Goal: Task Accomplishment & Management: Complete application form

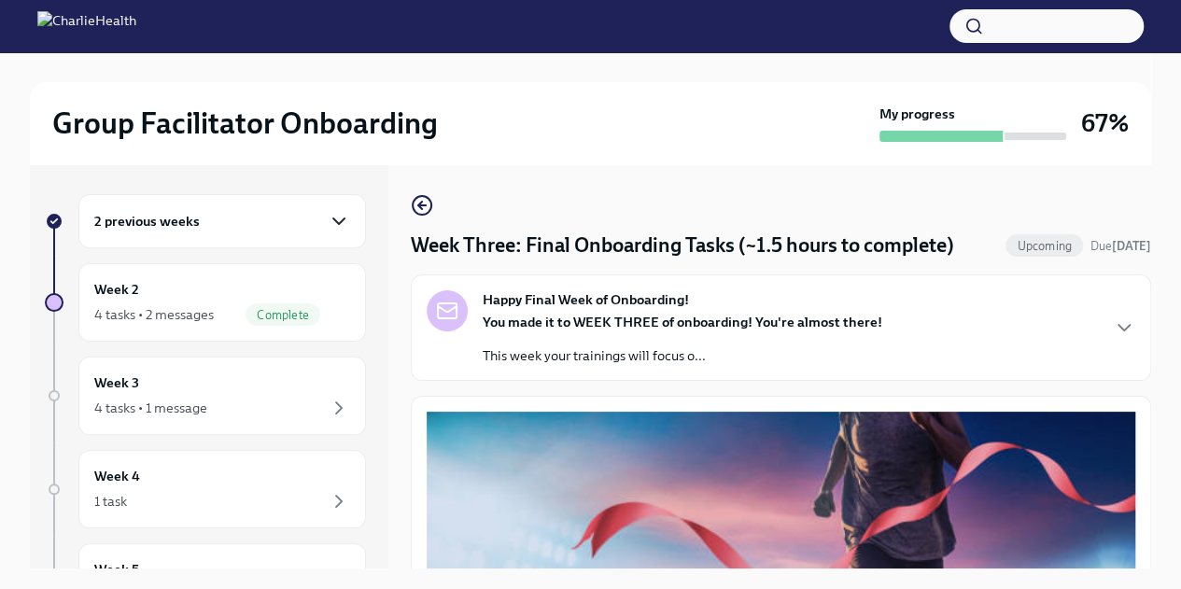
click at [328, 213] on icon "button" at bounding box center [339, 221] width 22 height 22
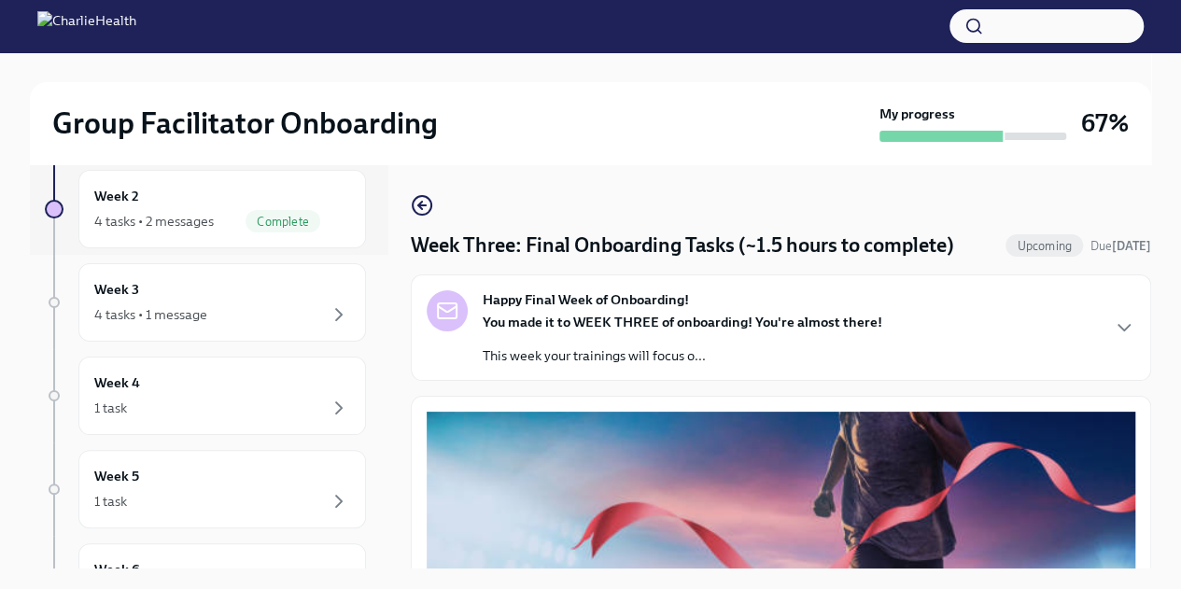
scroll to position [321, 0]
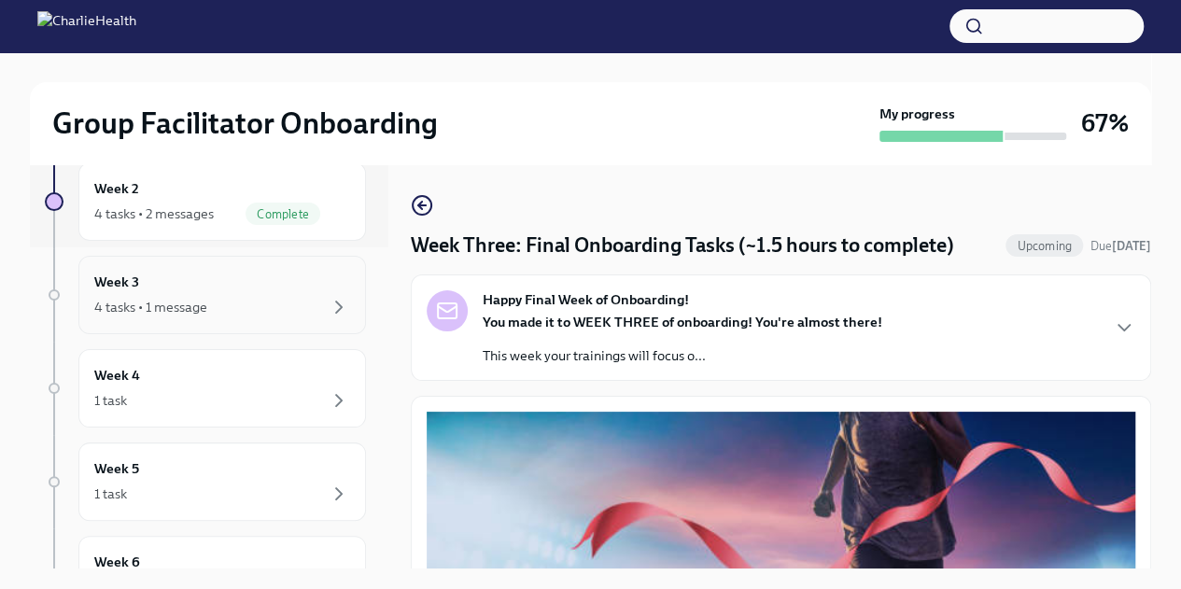
click at [199, 309] on div "4 tasks • 1 message" at bounding box center [150, 307] width 113 height 19
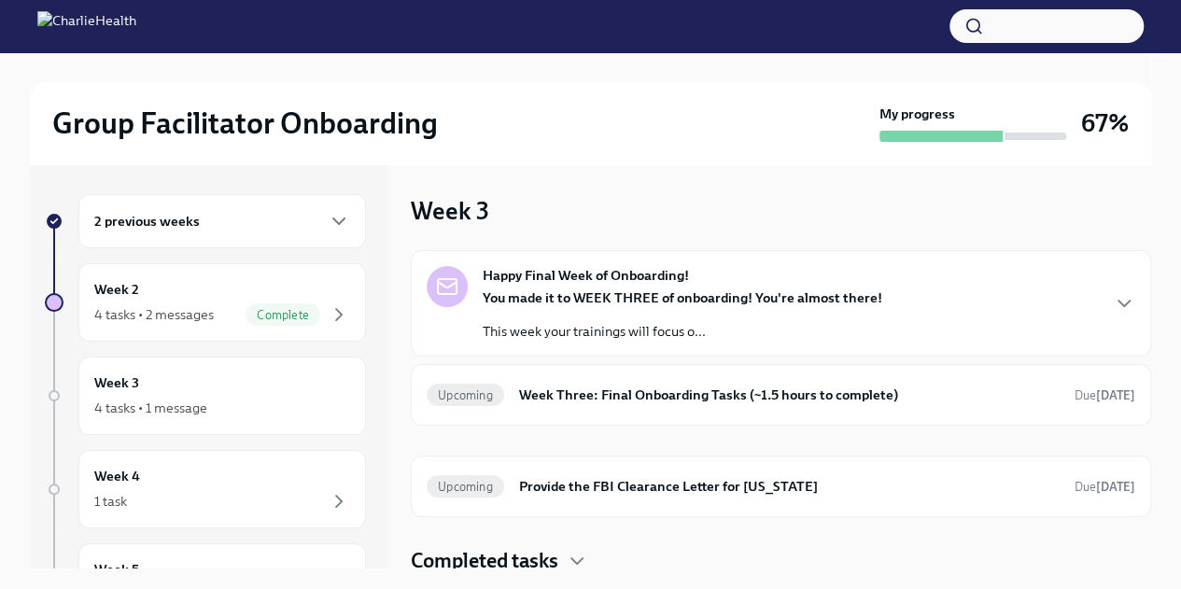
scroll to position [4, 0]
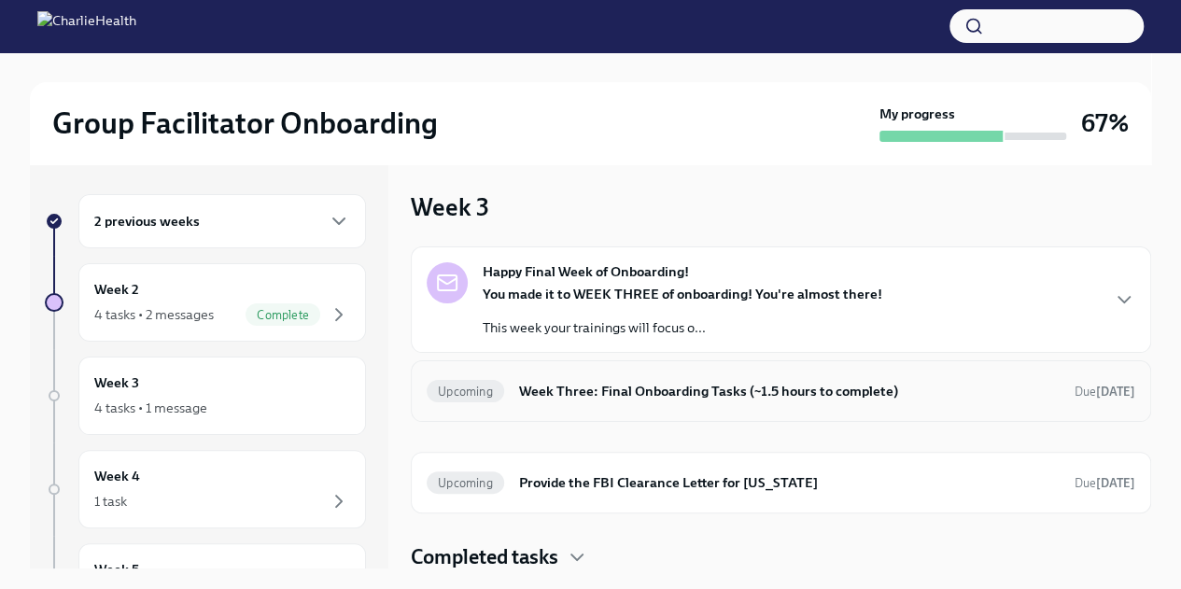
click at [1120, 383] on div "Upcoming Week Three: Final Onboarding Tasks (~1.5 hours to complete) Due [DATE]" at bounding box center [781, 391] width 740 height 62
click at [1026, 387] on h6 "Week Three: Final Onboarding Tasks (~1.5 hours to complete)" at bounding box center [789, 391] width 540 height 21
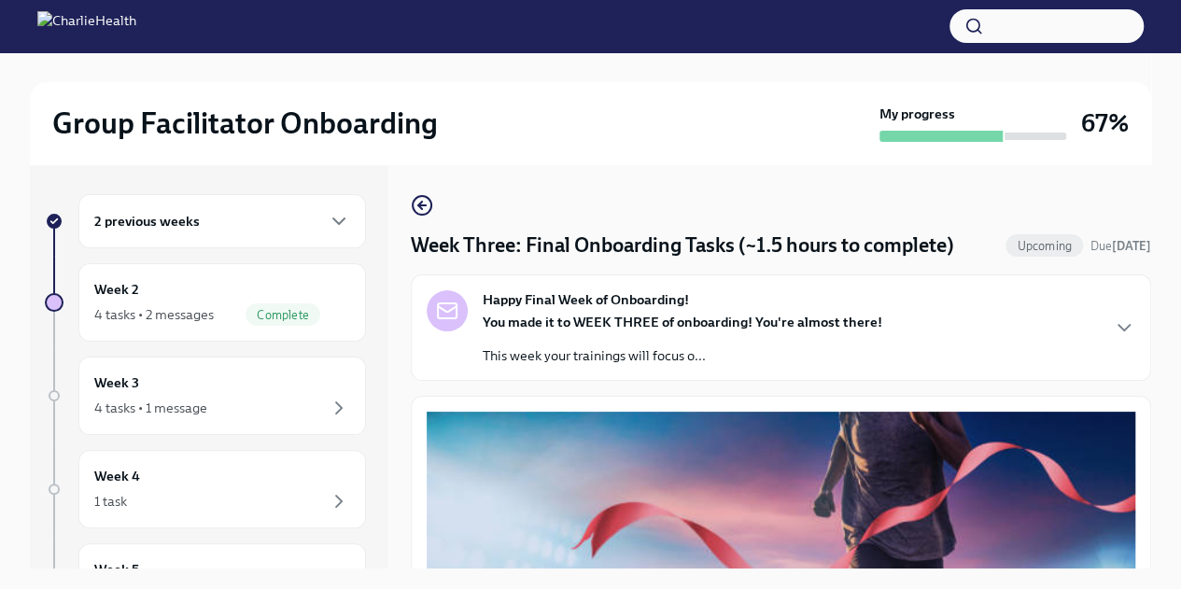
click at [290, 219] on div "2 previous weeks" at bounding box center [222, 221] width 256 height 22
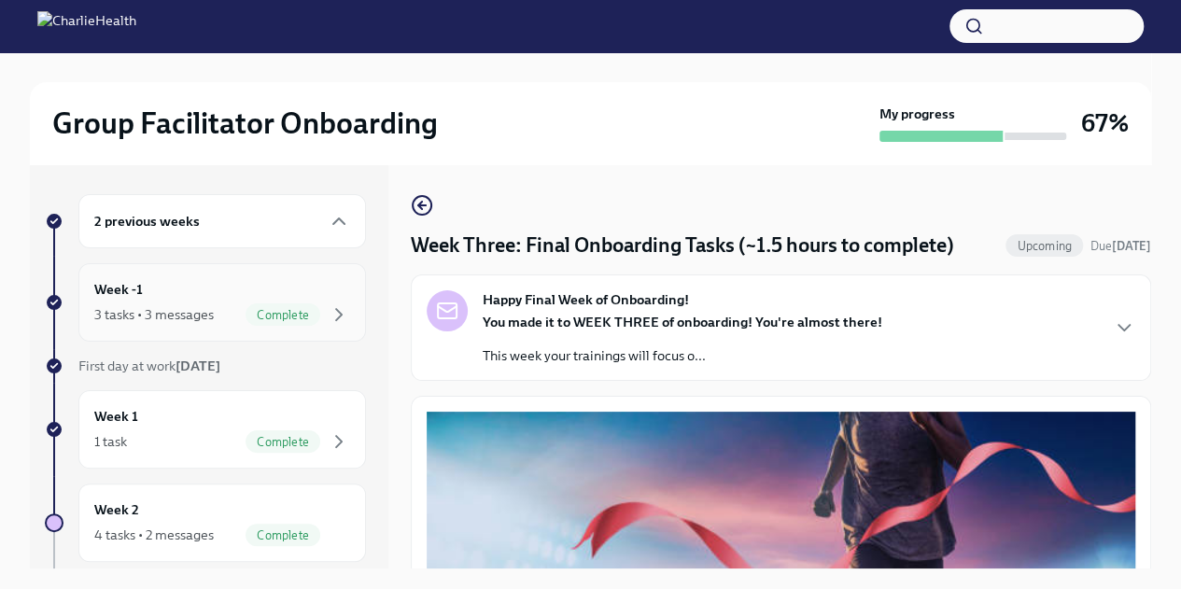
click at [258, 294] on div "Week -1 3 tasks • 3 messages Complete" at bounding box center [222, 302] width 256 height 47
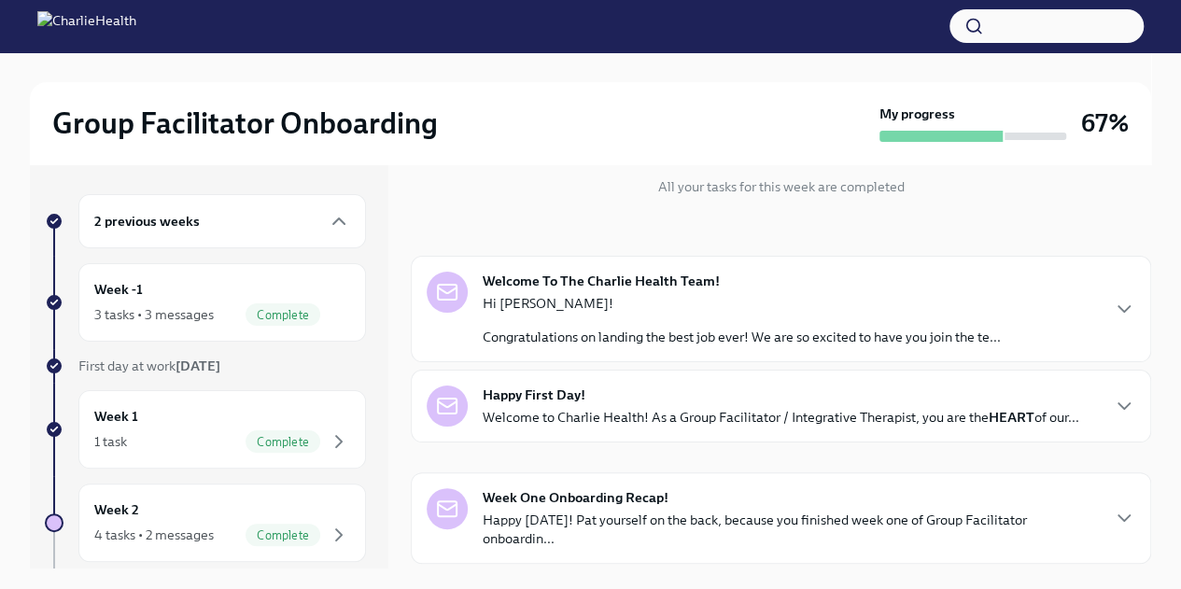
scroll to position [233, 0]
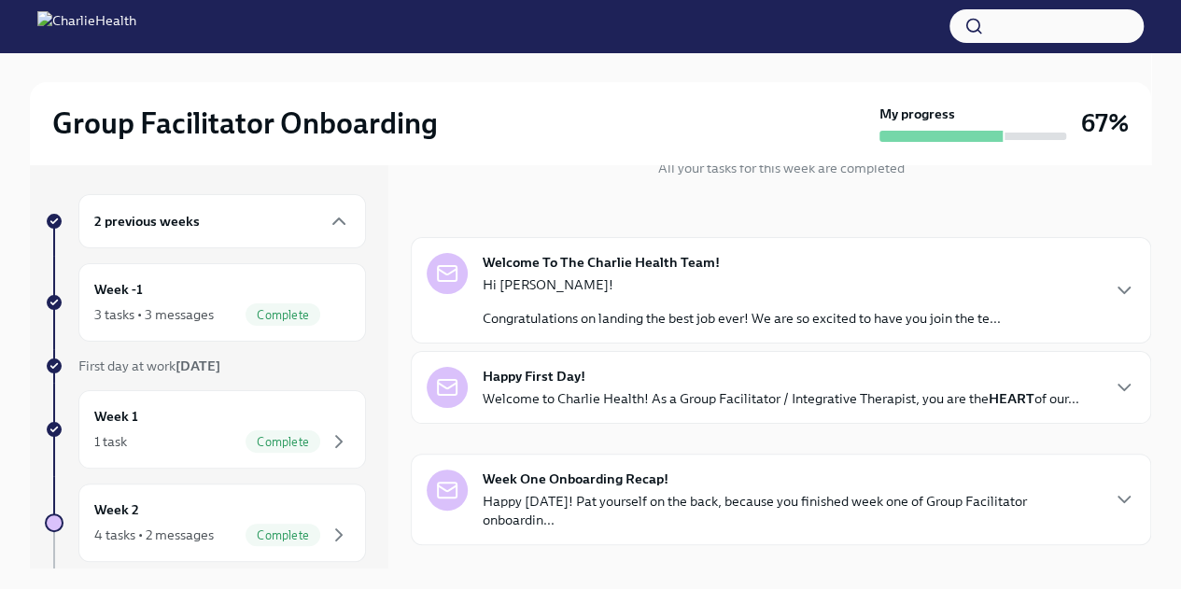
click at [1094, 288] on div "Welcome To The Charlie Health Team! Hi Felicia! Congratulations on landing the …" at bounding box center [780, 290] width 708 height 75
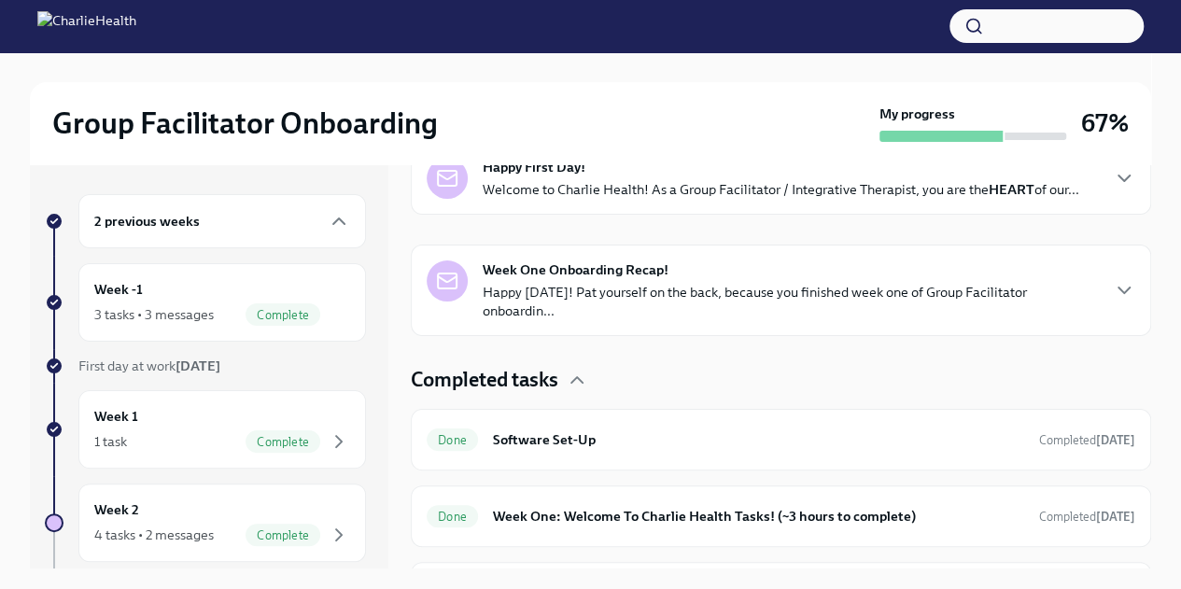
scroll to position [1128, 0]
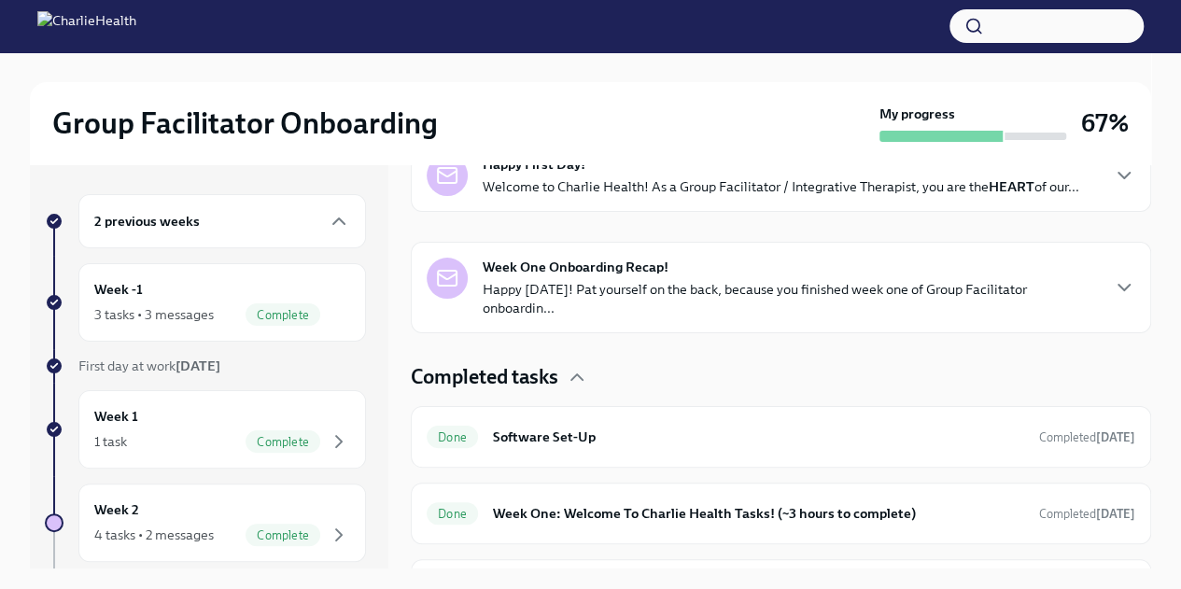
click at [1047, 196] on p "Welcome to Charlie Health! As a Group Facilitator / Integrative Therapist, you …" at bounding box center [780, 186] width 596 height 19
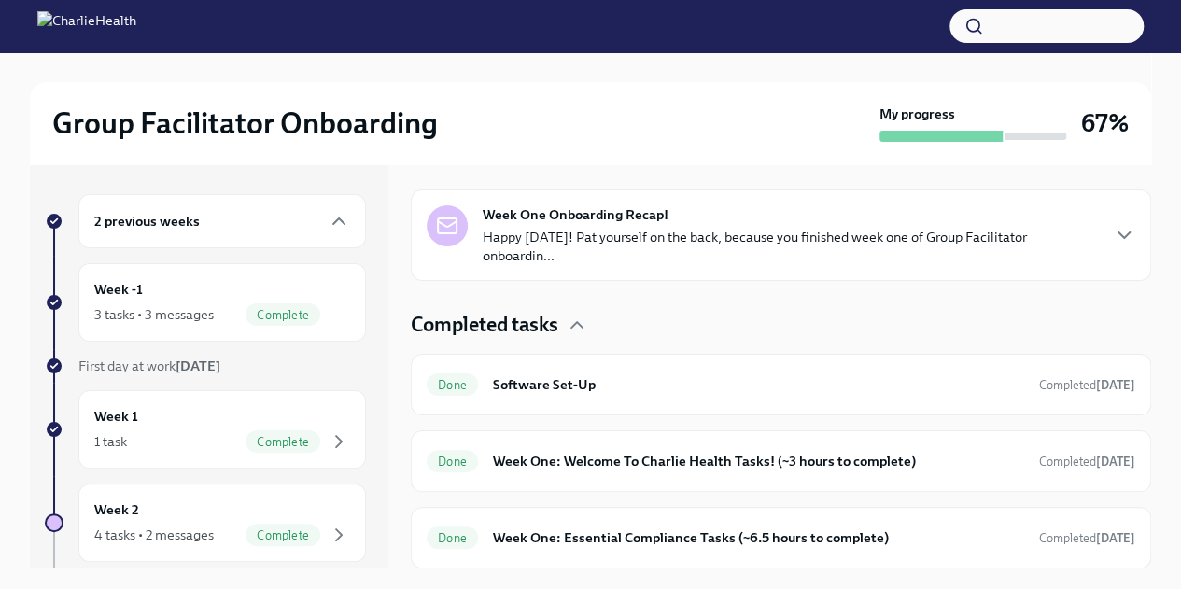
scroll to position [1875, 0]
click at [1054, 265] on div "Week One Onboarding Recap! Happy Friday! Pat yourself on the back, because you …" at bounding box center [789, 235] width 615 height 60
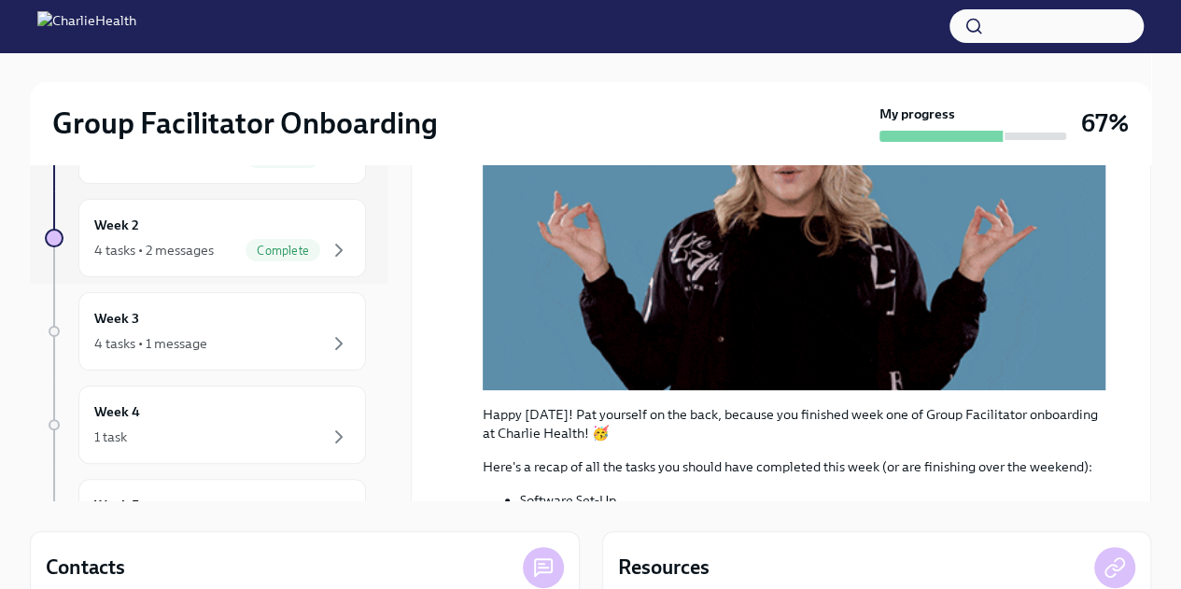
scroll to position [248, 0]
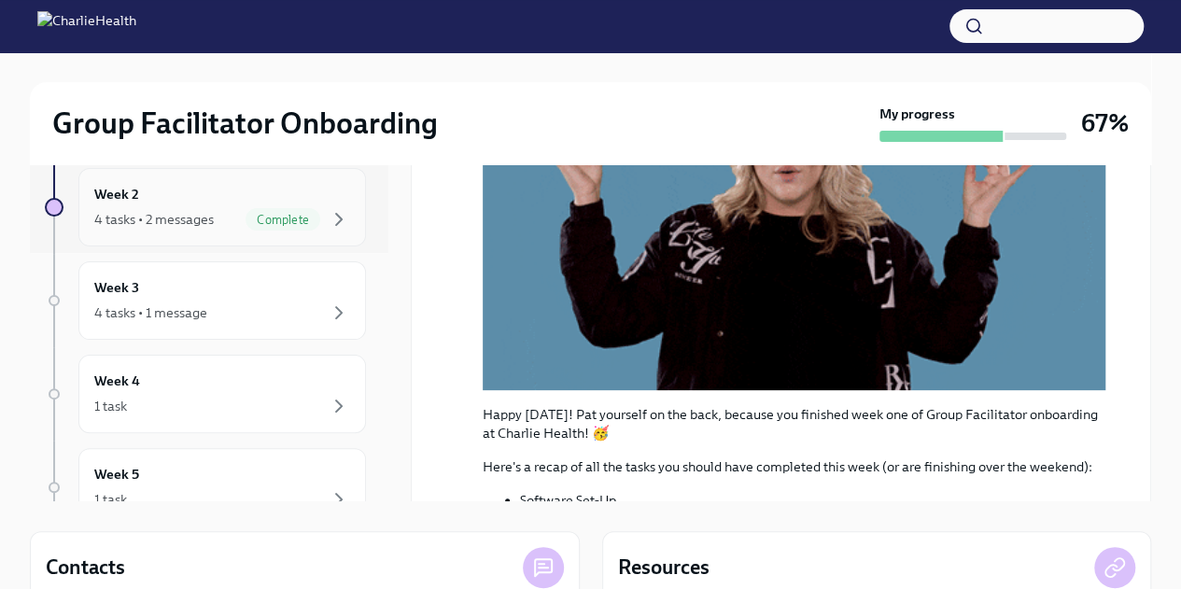
click at [297, 189] on div "Week 2 4 tasks • 2 messages Complete" at bounding box center [222, 207] width 256 height 47
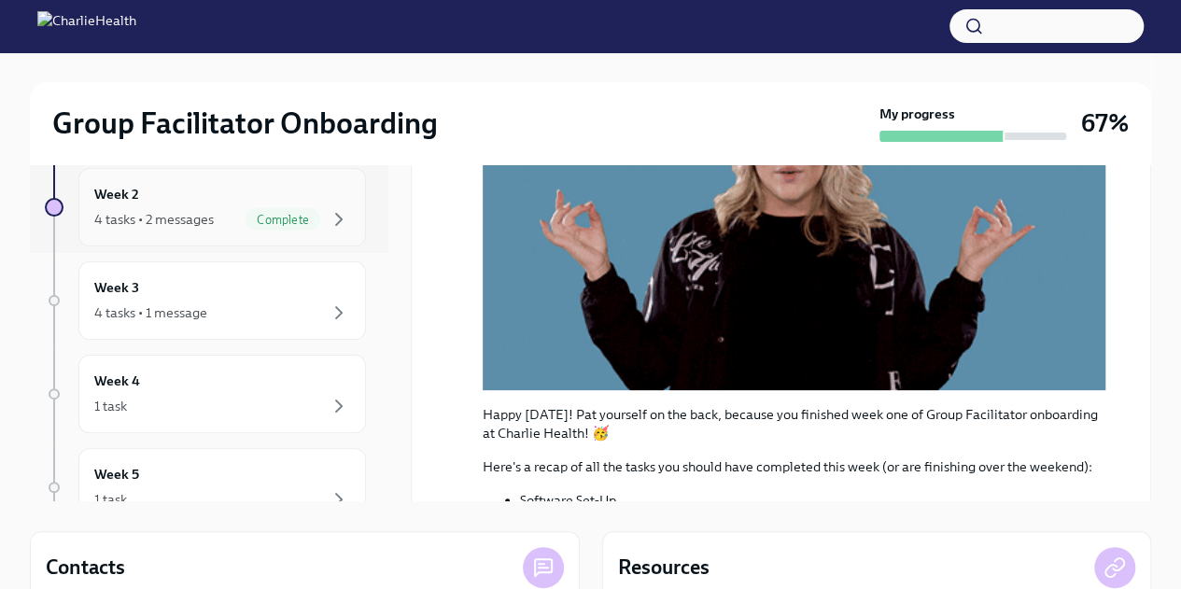
scroll to position [426, 0]
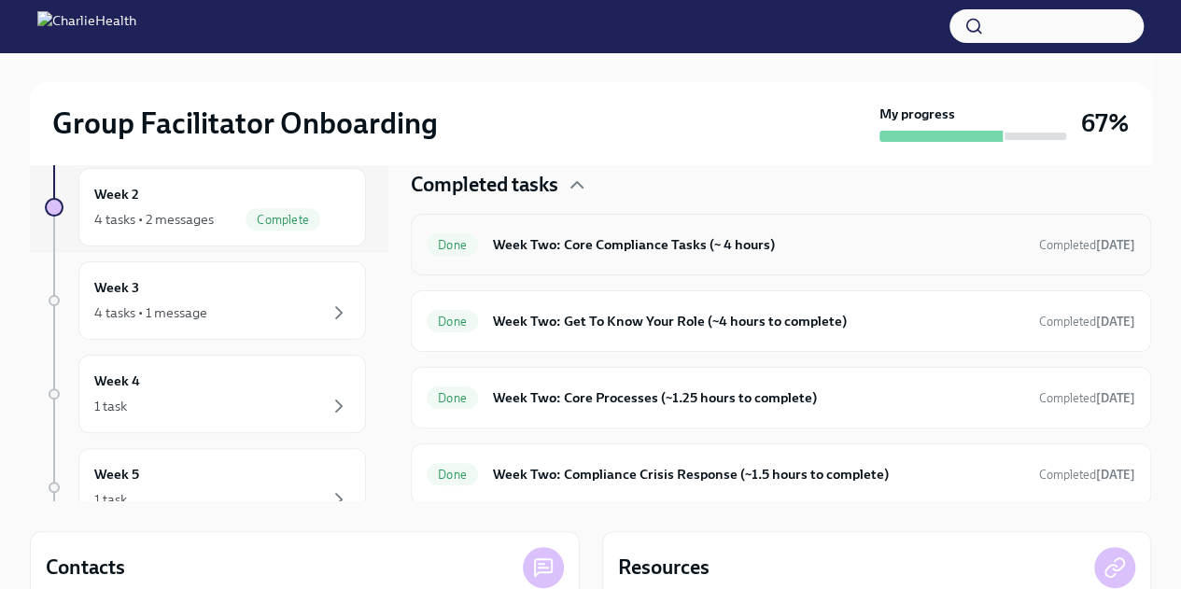
click at [1096, 242] on strong "[DATE]" at bounding box center [1115, 245] width 39 height 14
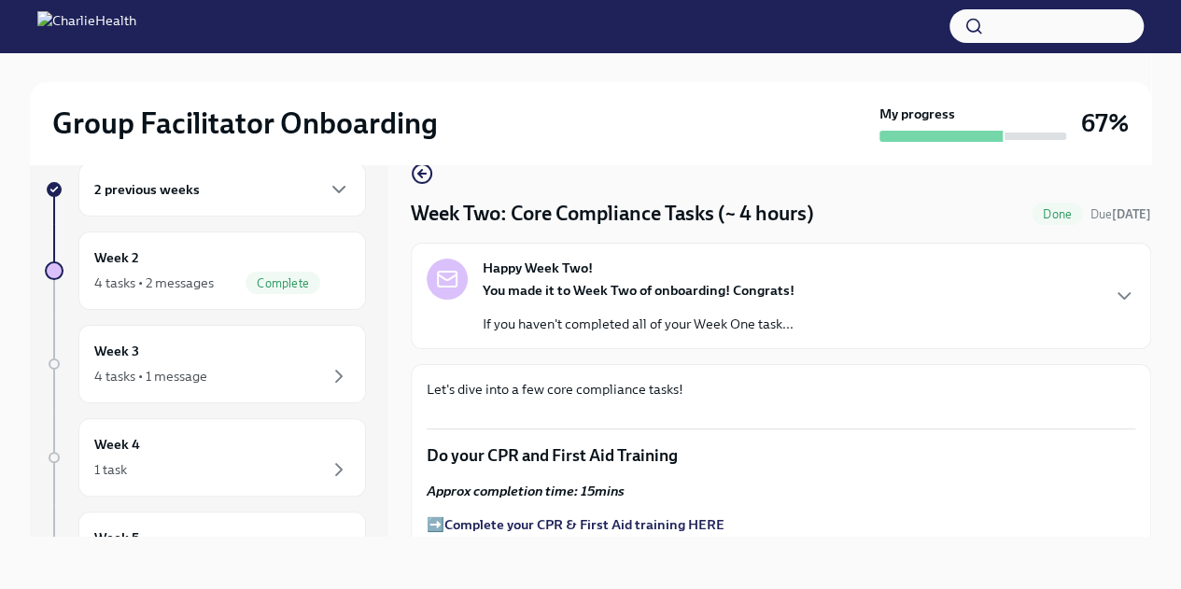
click at [1111, 274] on div "Happy Week Two! You made it to Week Two of onboarding! Congrats! If you haven't…" at bounding box center [780, 295] width 708 height 75
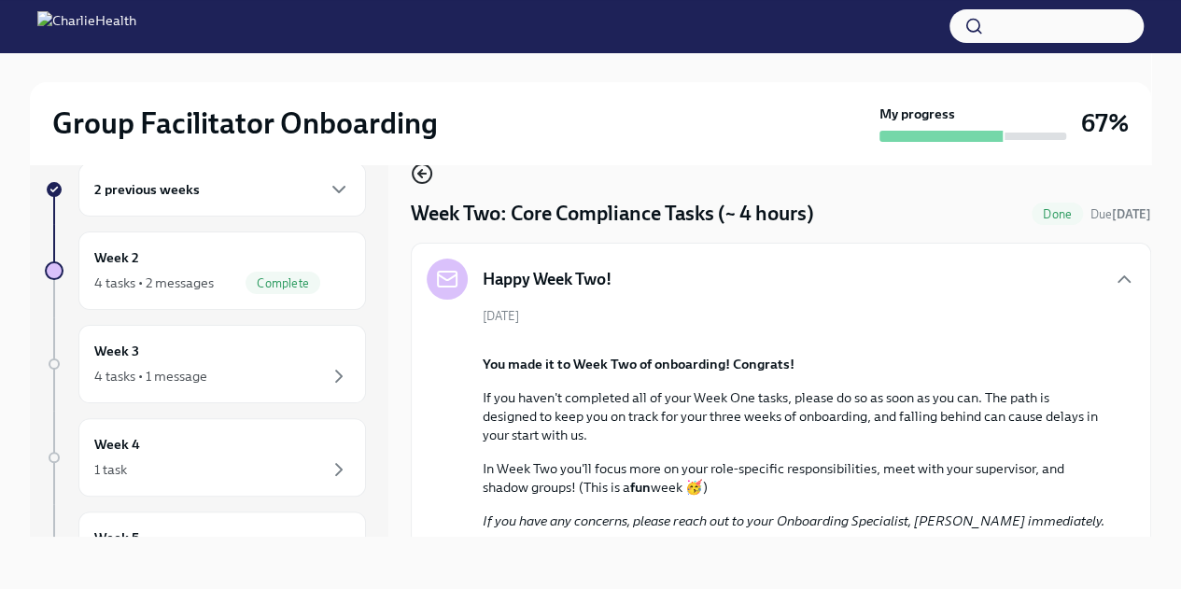
click at [421, 170] on icon "button" at bounding box center [420, 173] width 4 height 7
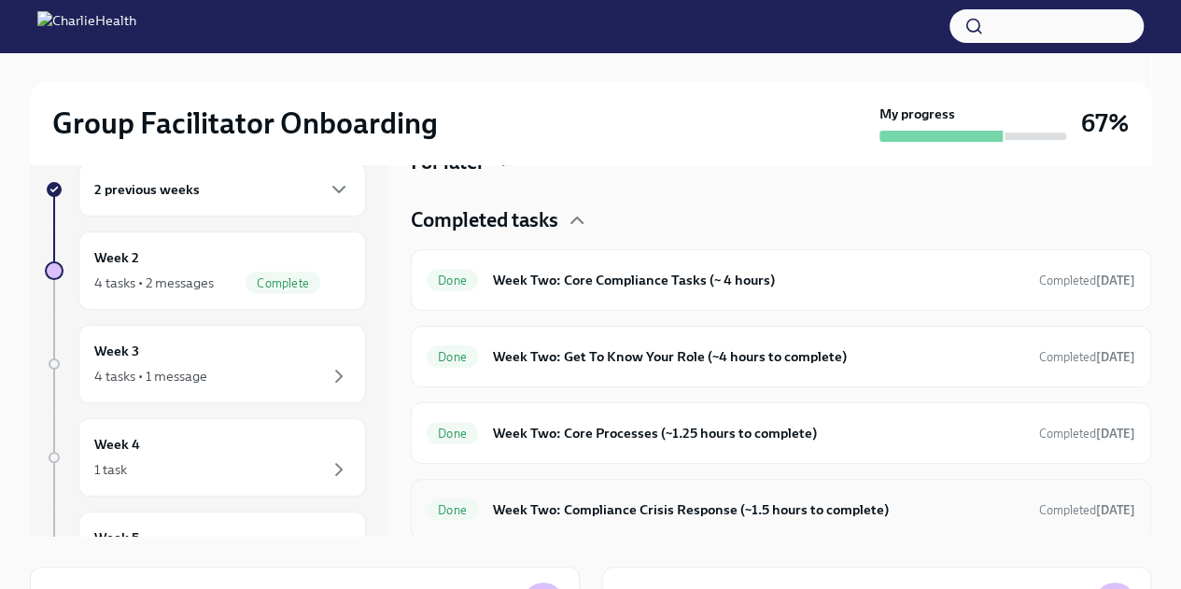
scroll to position [267, 0]
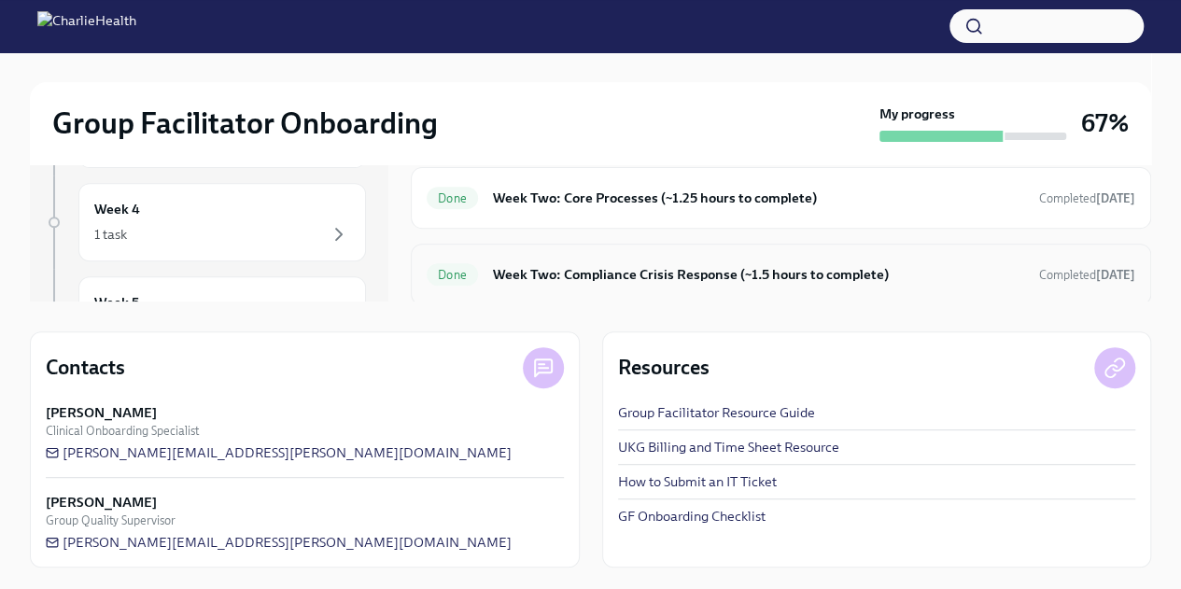
click at [1077, 251] on div "Done Week Two: Compliance Crisis Response (~1.5 hours to complete) Completed 7 …" at bounding box center [781, 275] width 740 height 62
click at [1096, 268] on strong "[DATE]" at bounding box center [1115, 275] width 39 height 14
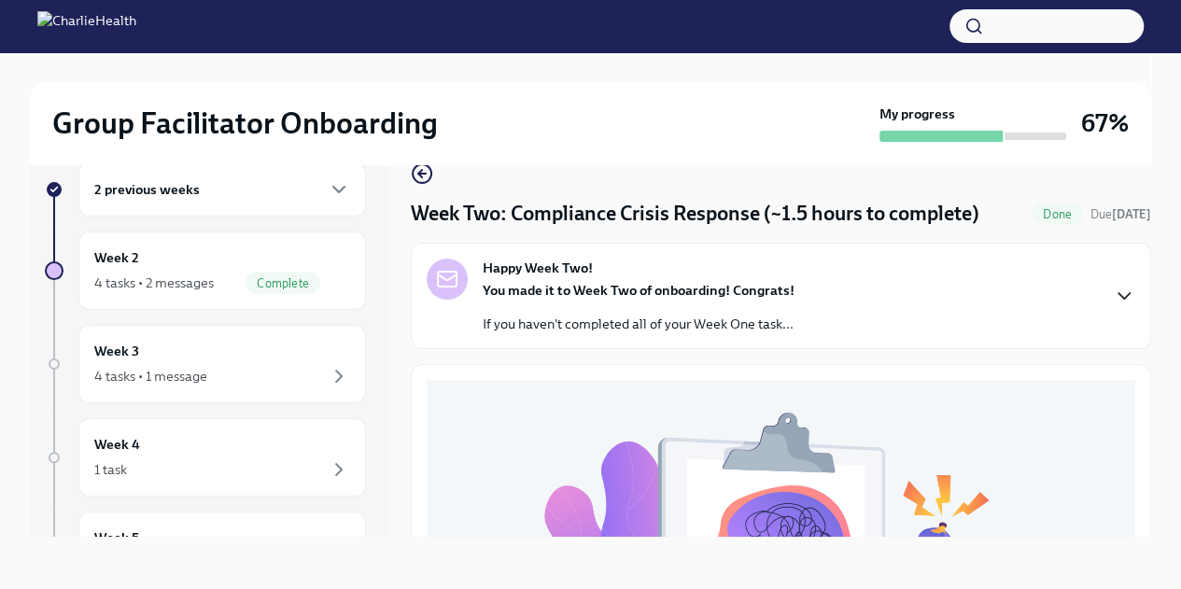
click at [1114, 302] on icon "button" at bounding box center [1123, 296] width 22 height 22
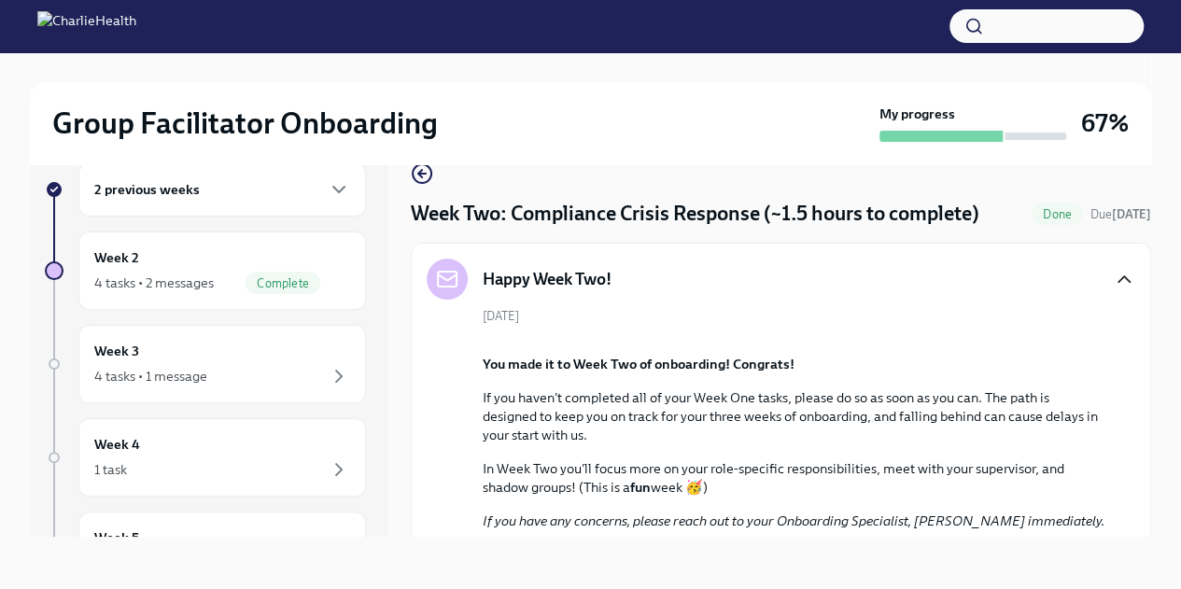
click at [429, 163] on div "Group Facilitator Onboarding My progress 67%" at bounding box center [590, 123] width 1121 height 82
click at [424, 174] on icon "button" at bounding box center [421, 174] width 7 height 0
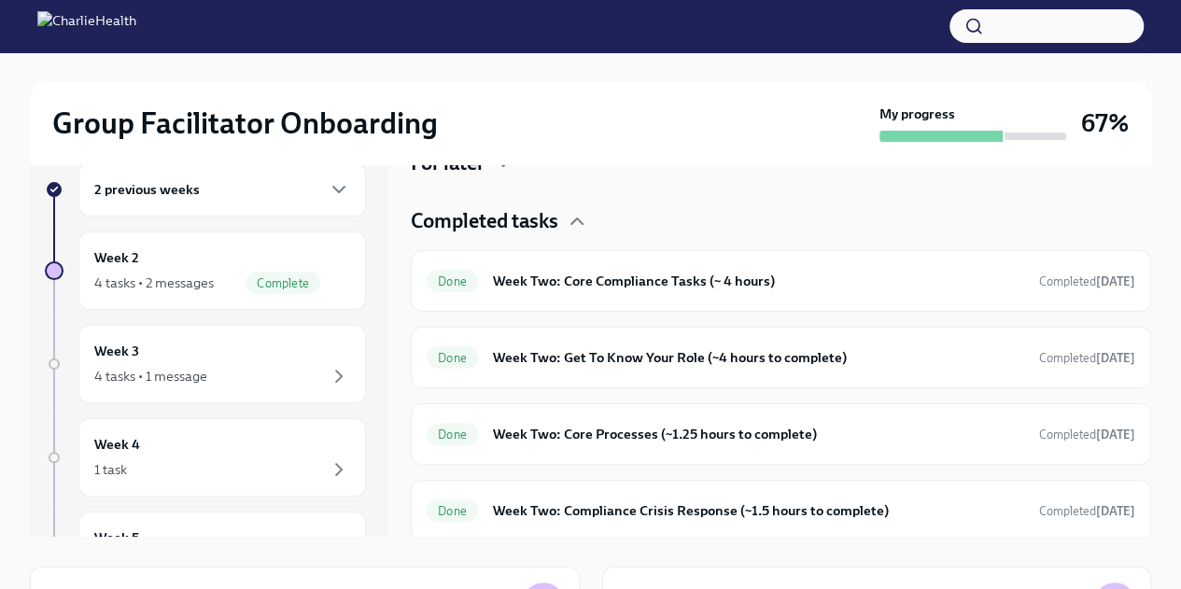
scroll to position [426, 0]
click at [1105, 442] on div "Done Week Two: Core Processes (~1.25 hours to complete) Completed 7 days ago" at bounding box center [780, 433] width 708 height 30
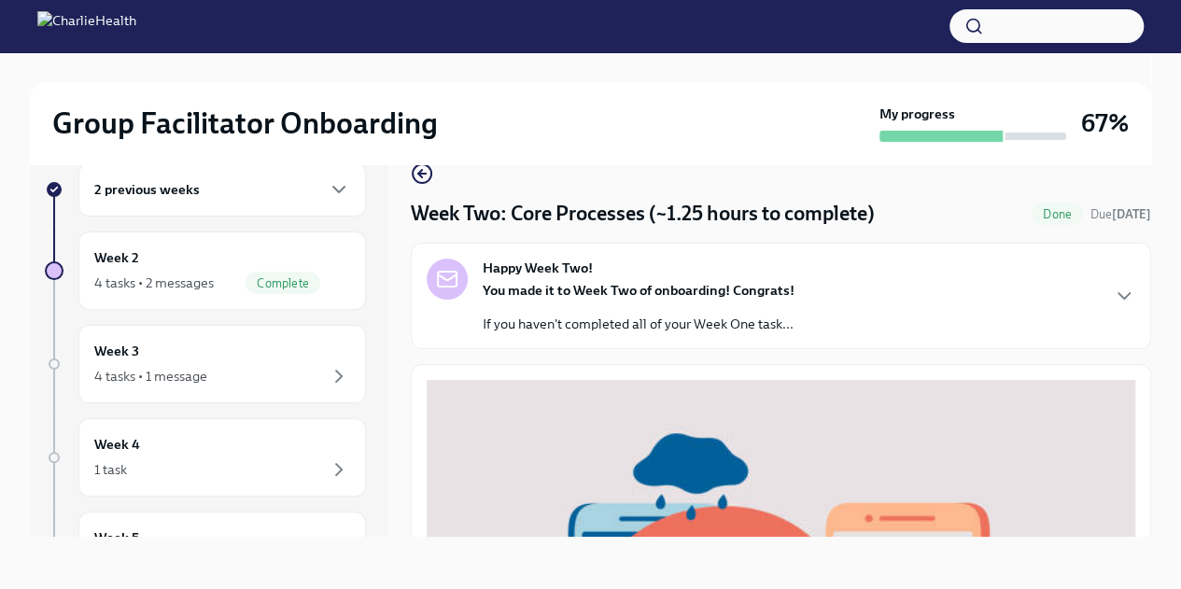
drag, startPoint x: 1135, startPoint y: 249, endPoint x: 1145, endPoint y: 264, distance: 18.1
click at [1145, 264] on div "Week Two: Core Processes (~1.25 hours to complete) Done Due in 5 days Happy Wee…" at bounding box center [781, 335] width 740 height 404
click at [1119, 289] on icon "button" at bounding box center [1123, 296] width 22 height 22
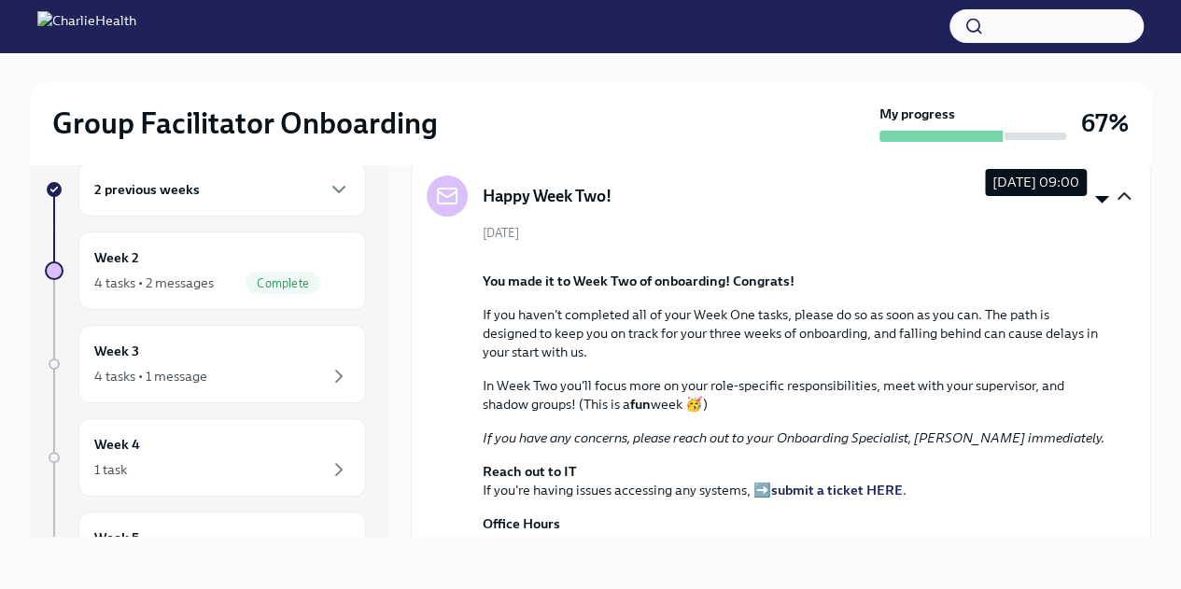
scroll to position [1, 0]
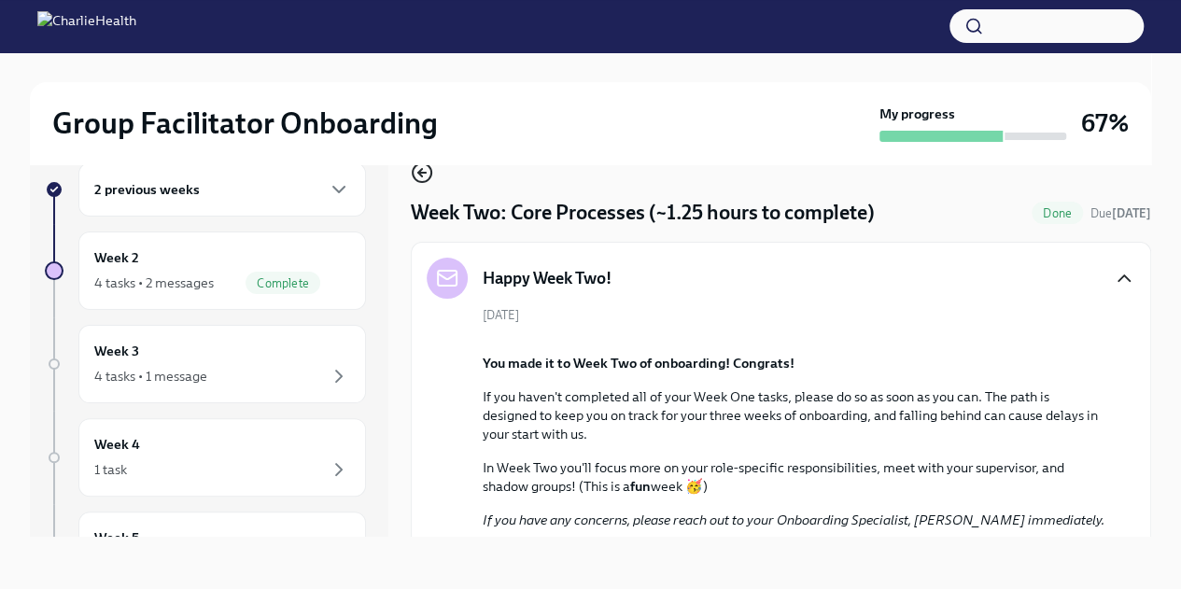
click at [426, 165] on icon "button" at bounding box center [422, 172] width 22 height 22
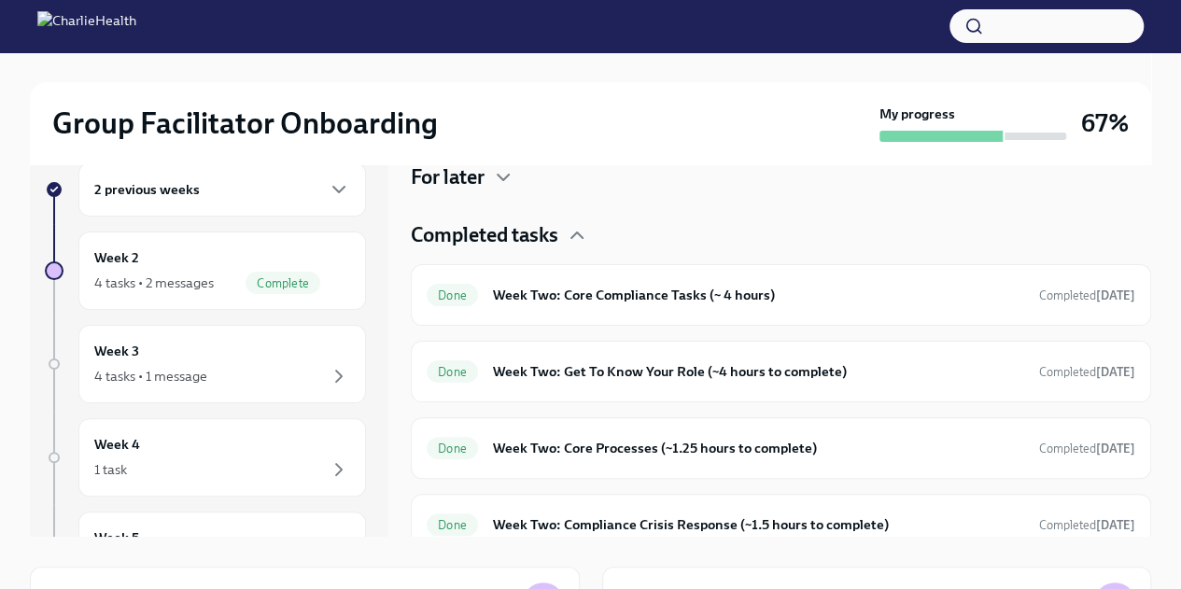
scroll to position [426, 0]
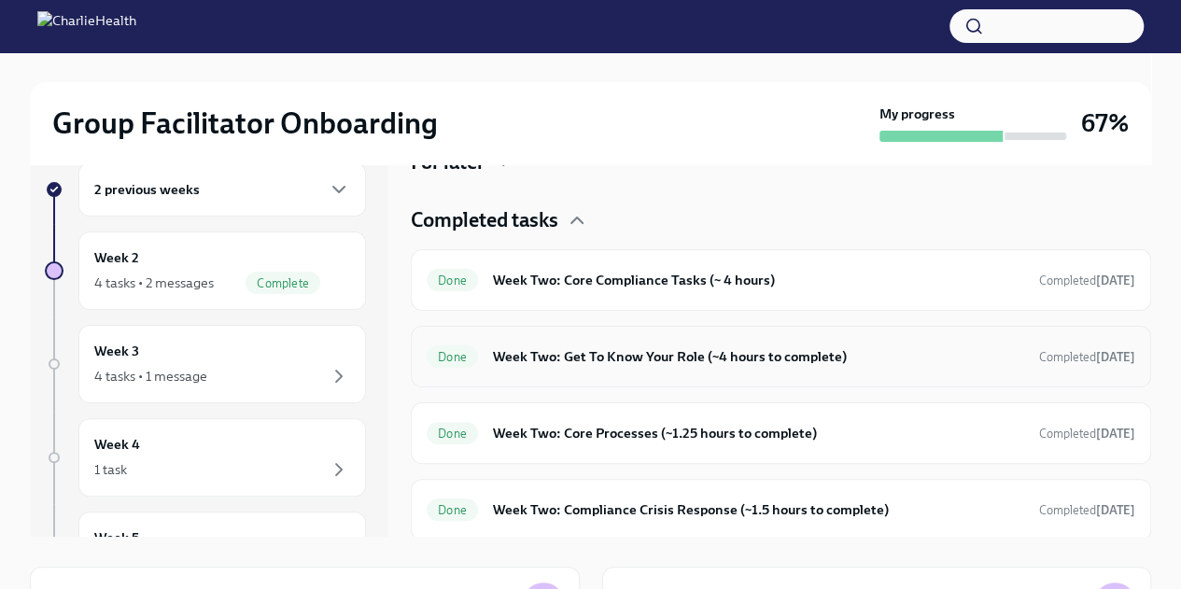
click at [905, 360] on h6 "Week Two: Get To Know Your Role (~4 hours to complete)" at bounding box center [758, 356] width 531 height 21
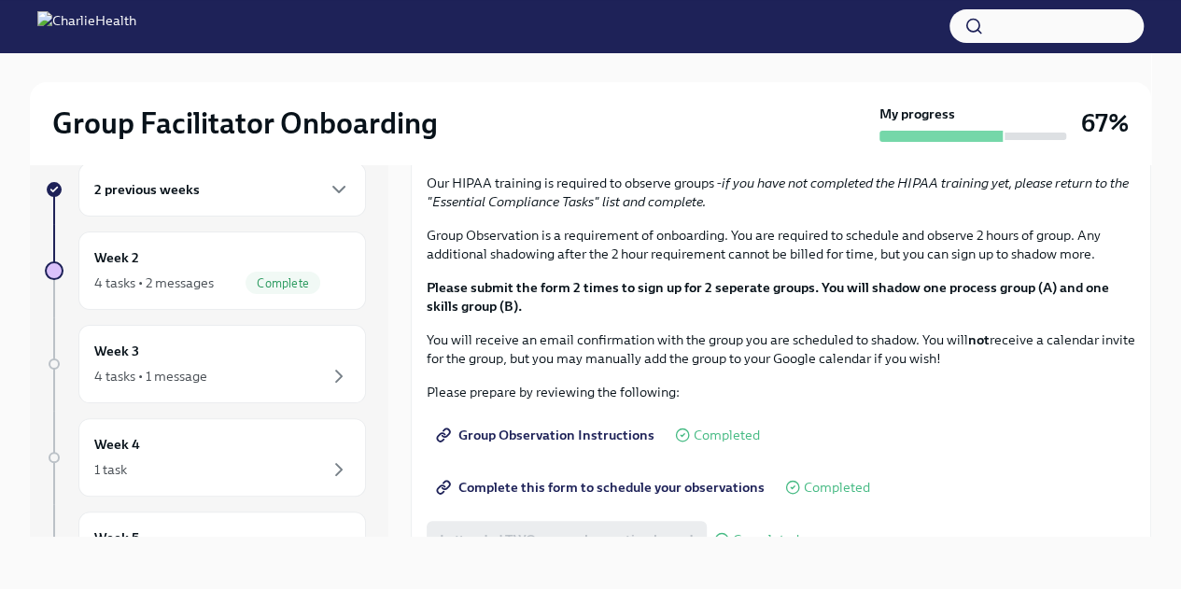
scroll to position [836, 0]
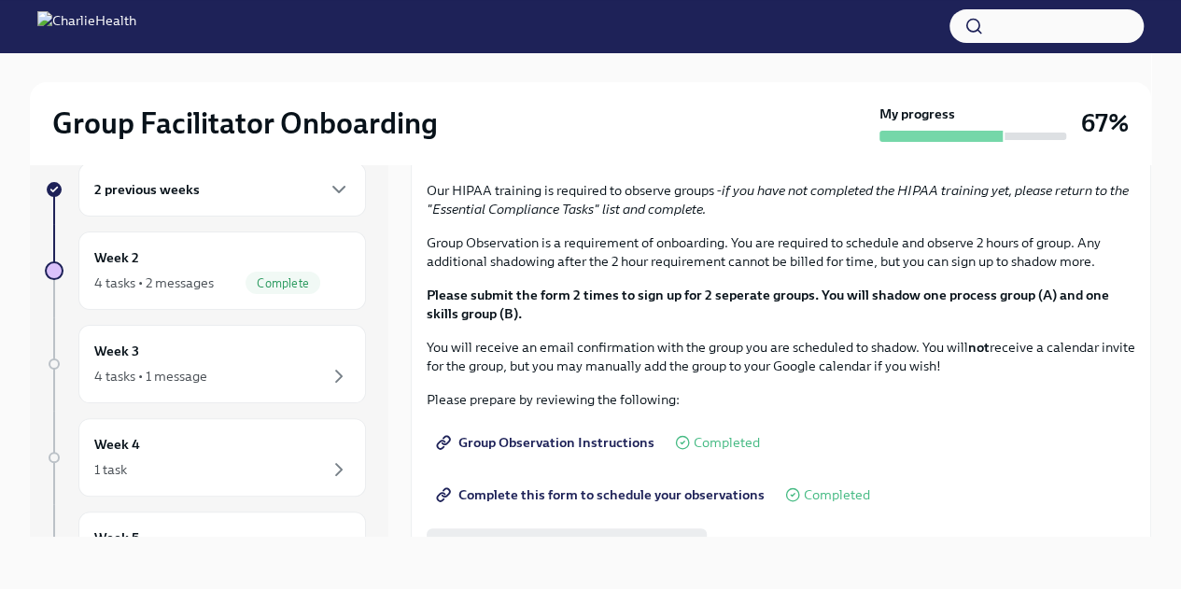
drag, startPoint x: 775, startPoint y: 359, endPoint x: 480, endPoint y: 372, distance: 295.2
copy p "https://calendly.com/lara-babalola-charliehealth/"
click at [235, 370] on div "4 tasks • 1 message" at bounding box center [222, 376] width 256 height 22
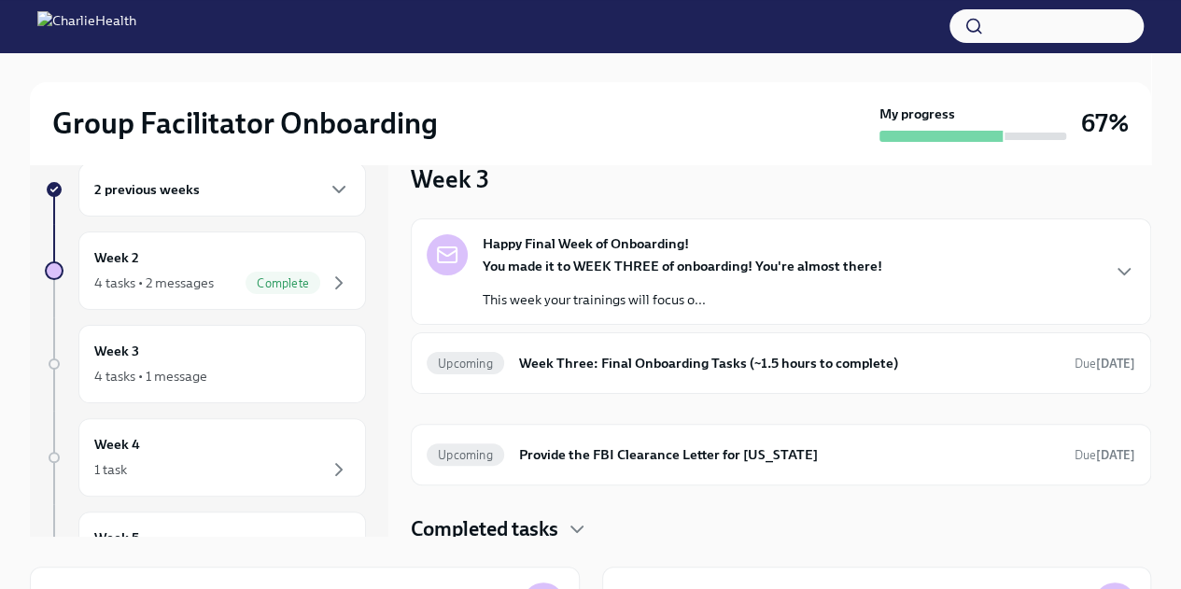
scroll to position [4, 0]
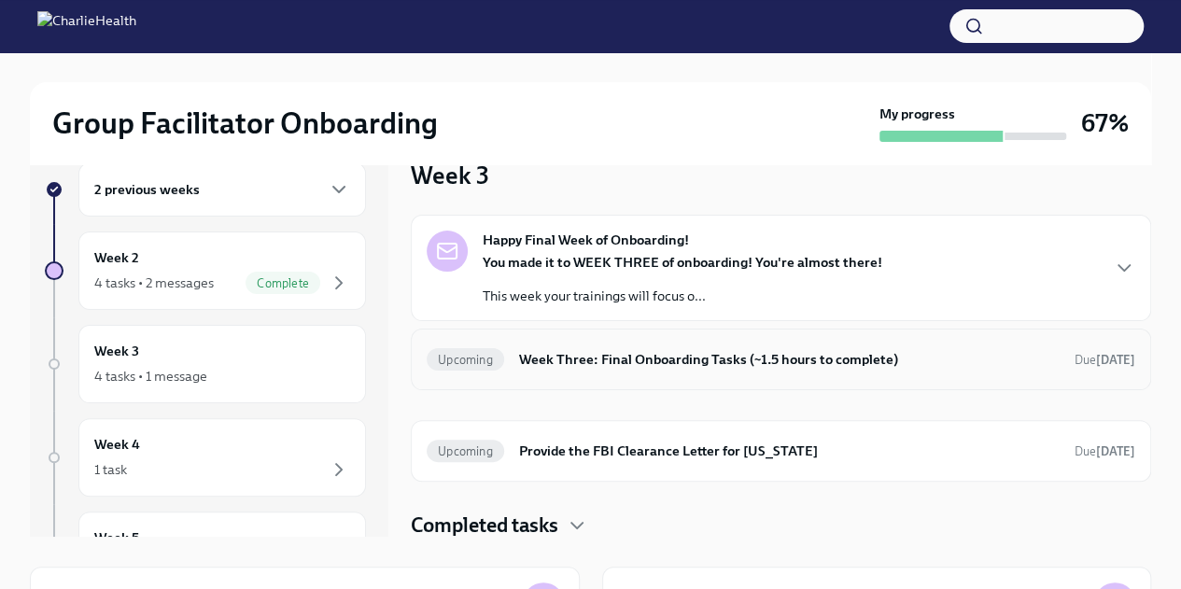
click at [782, 361] on h6 "Week Three: Final Onboarding Tasks (~1.5 hours to complete)" at bounding box center [789, 359] width 540 height 21
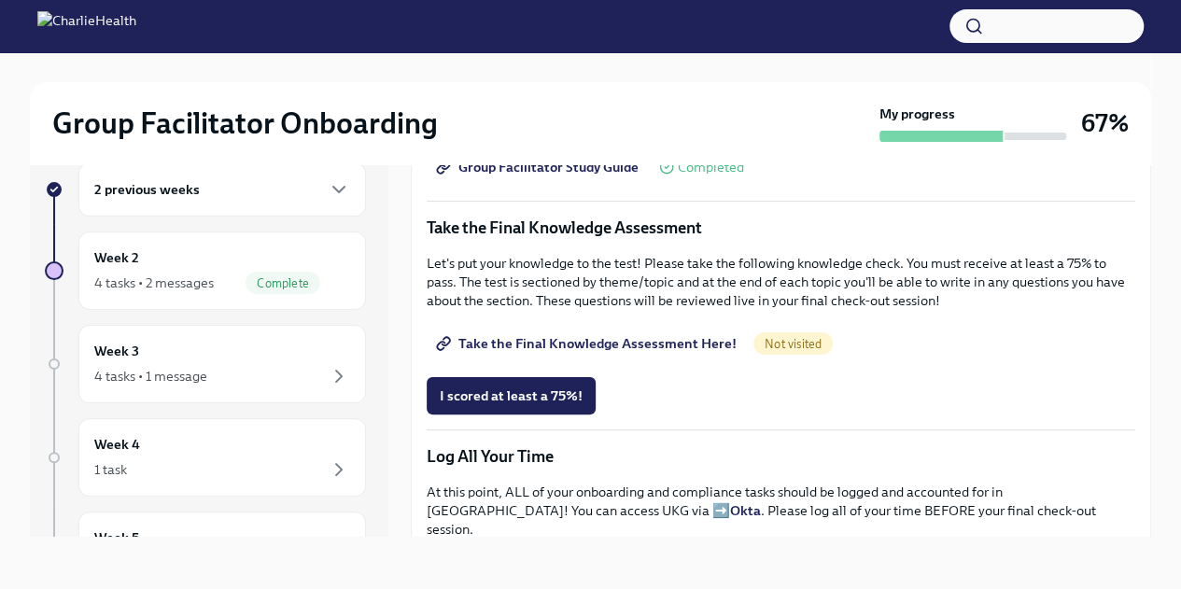
scroll to position [900, 0]
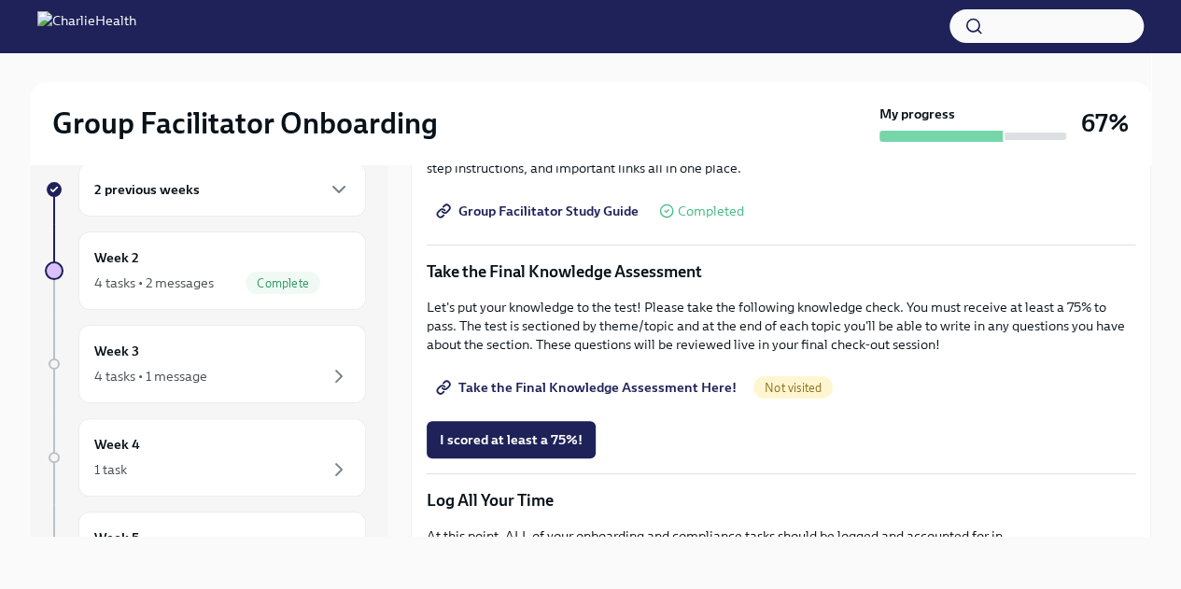
click at [649, 378] on span "Take the Final Knowledge Assessment Here!" at bounding box center [588, 387] width 297 height 19
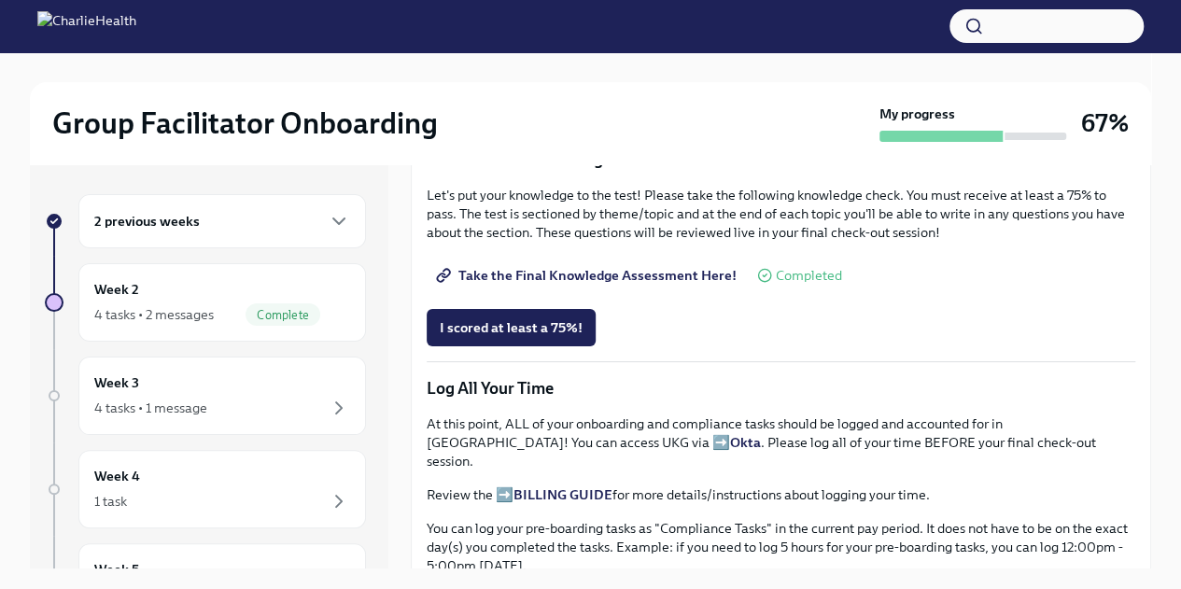
scroll to position [1049, 0]
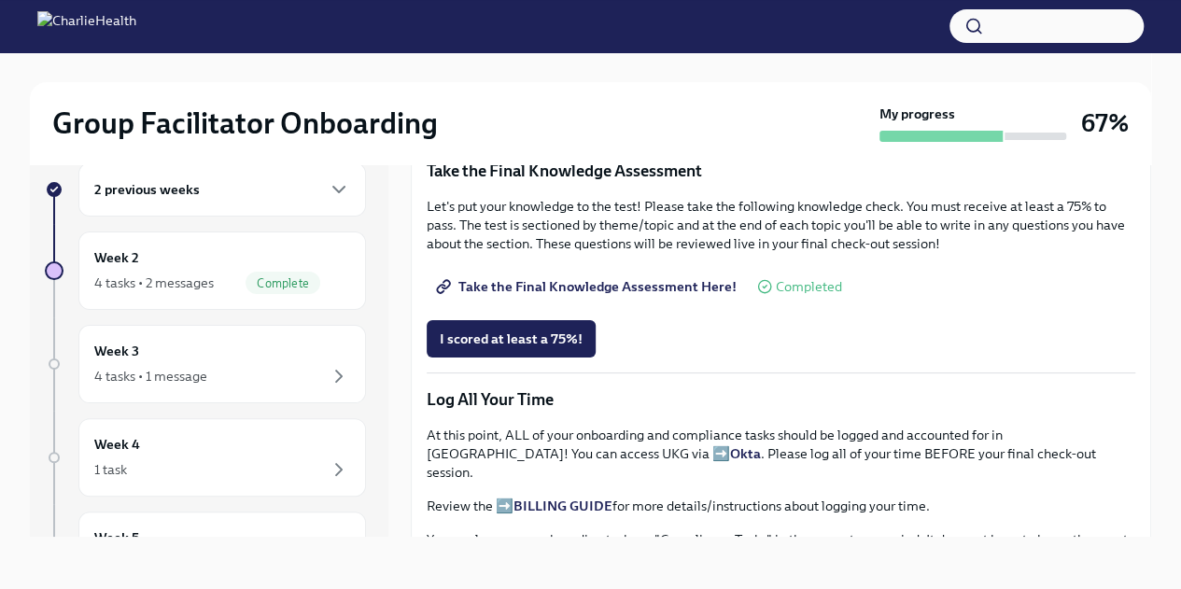
scroll to position [985, 0]
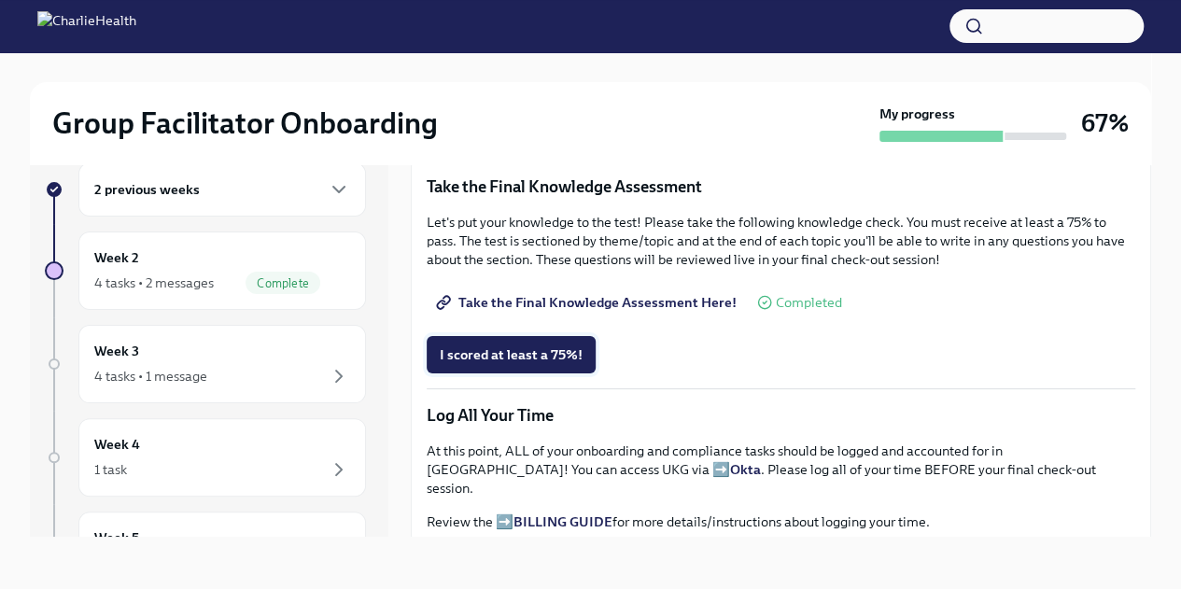
click at [567, 347] on span "I scored at least a 75%!" at bounding box center [511, 354] width 143 height 19
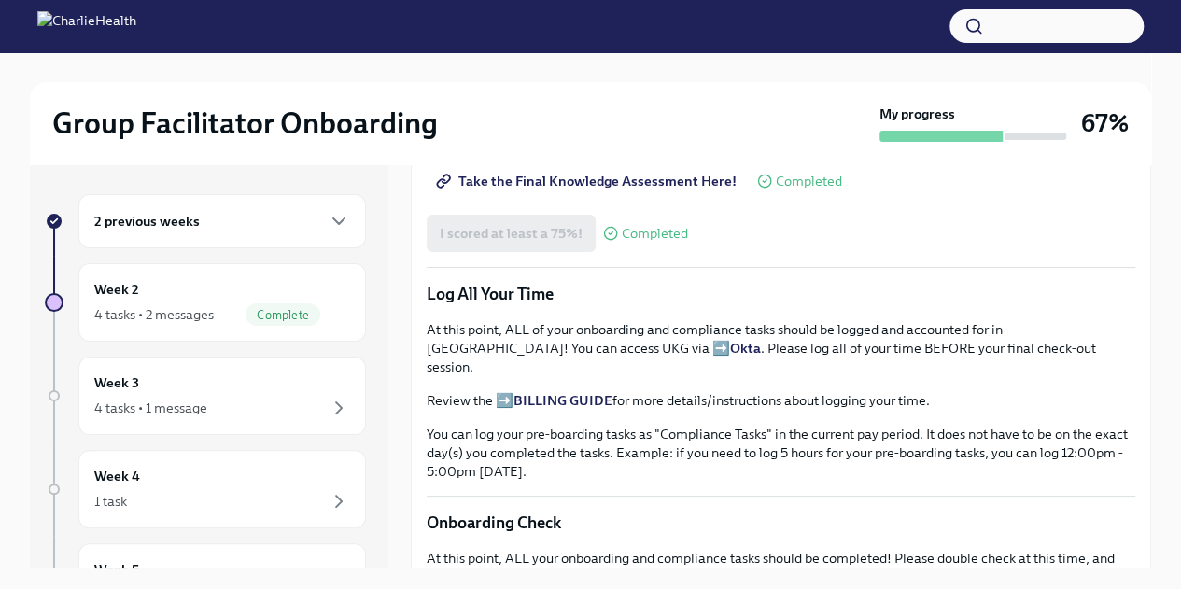
scroll to position [1122, 0]
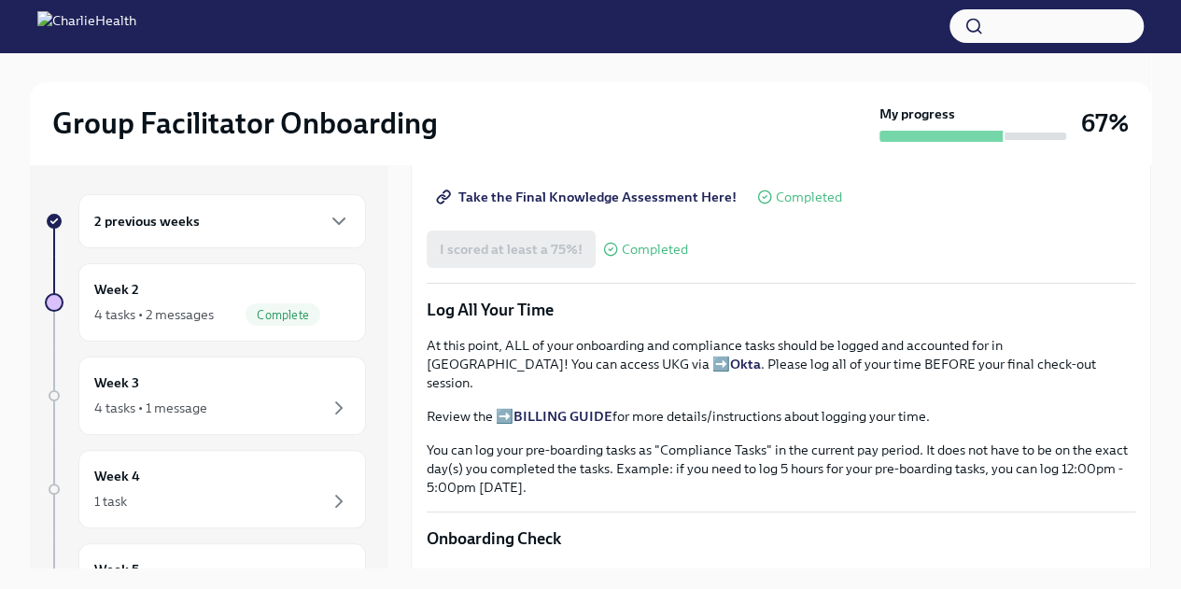
click at [564, 408] on strong "BILLING GUIDE" at bounding box center [562, 416] width 99 height 17
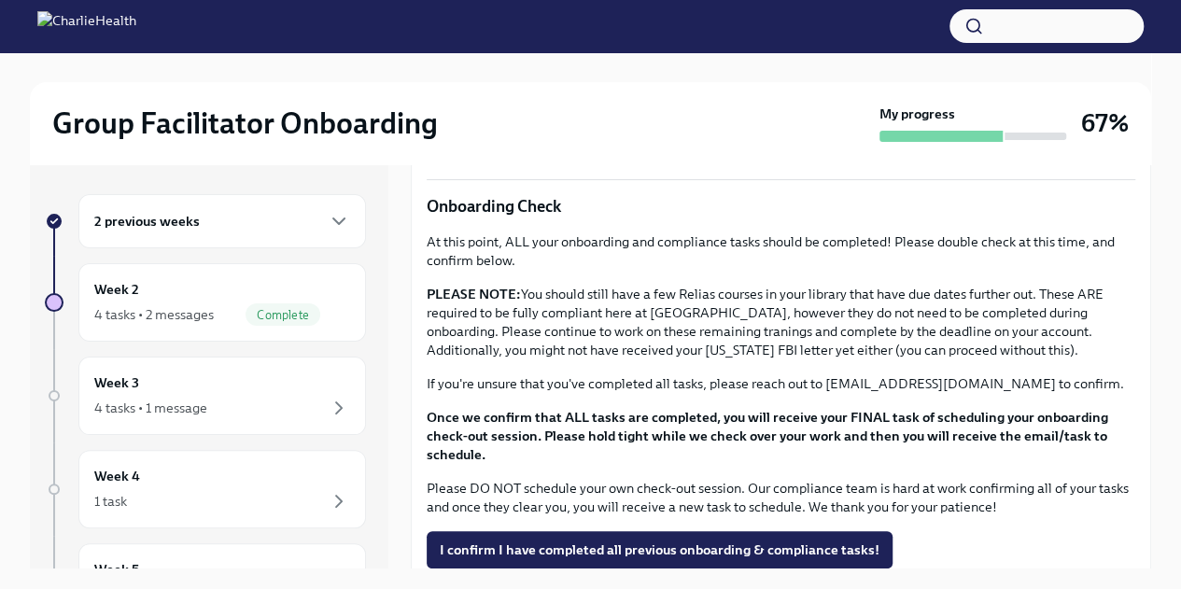
scroll to position [1474, 0]
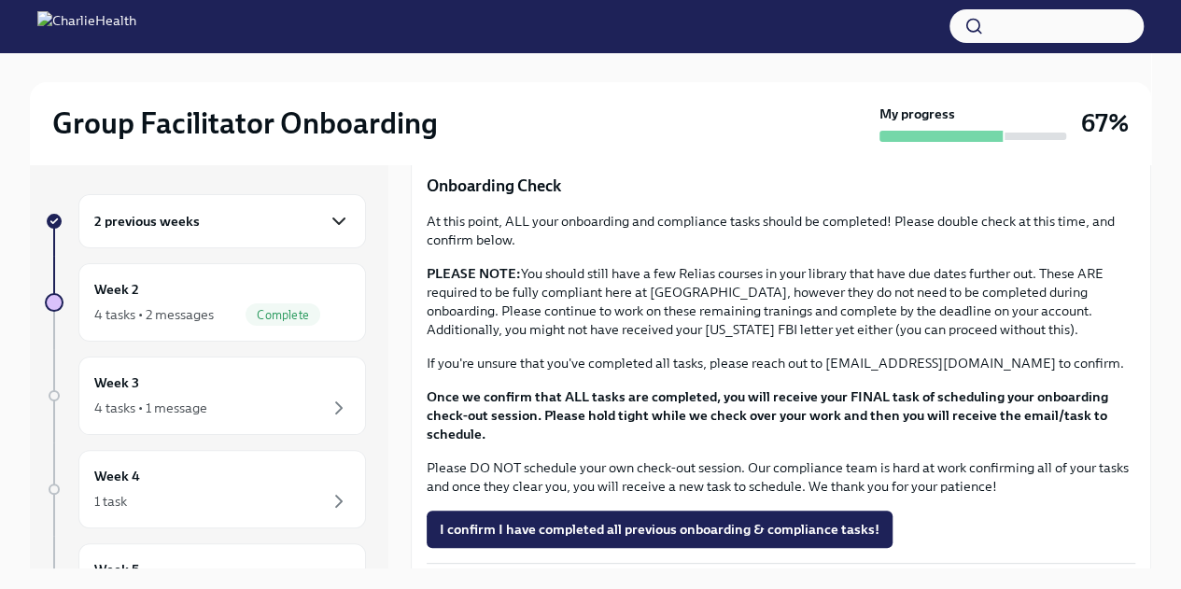
click at [328, 216] on icon "button" at bounding box center [339, 221] width 22 height 22
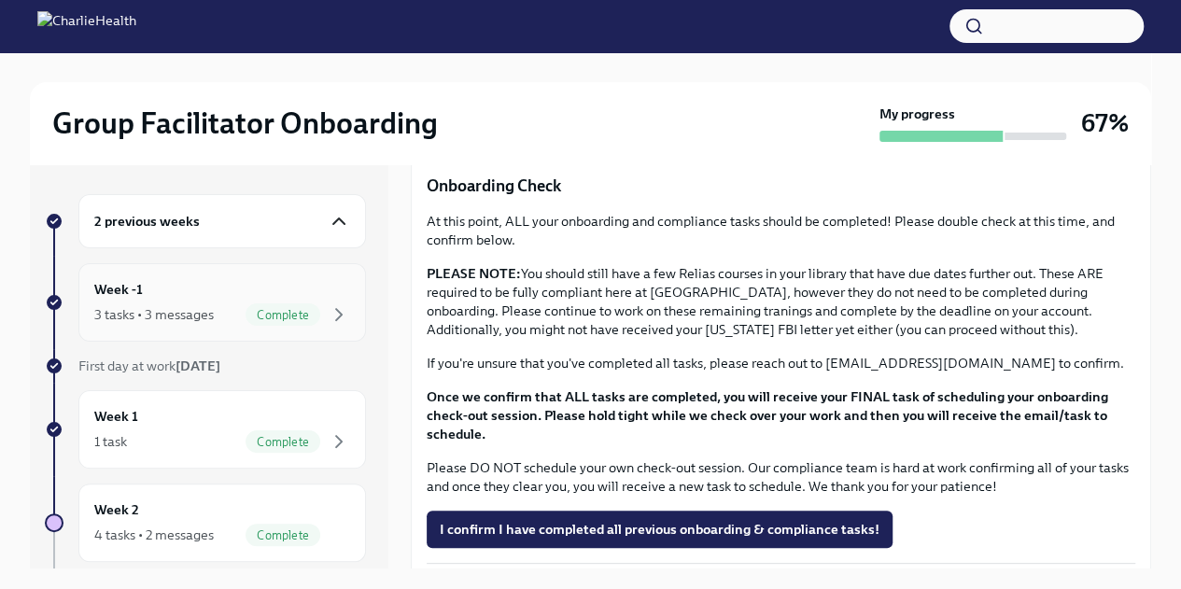
click at [338, 320] on div "Week -1 3 tasks • 3 messages Complete" at bounding box center [221, 302] width 287 height 78
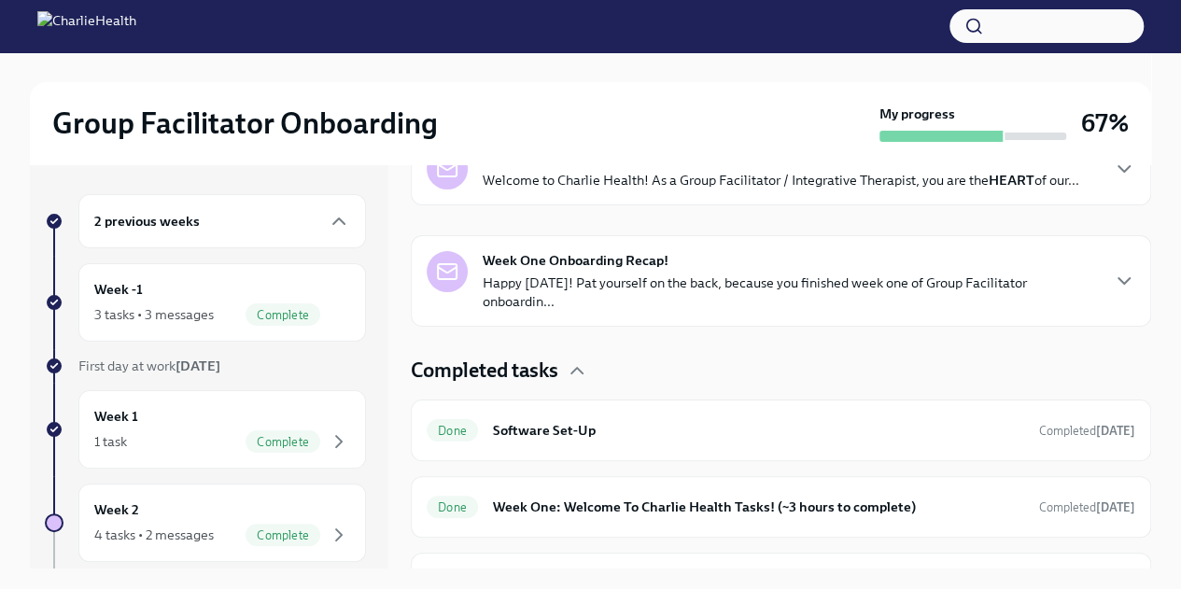
scroll to position [493, 0]
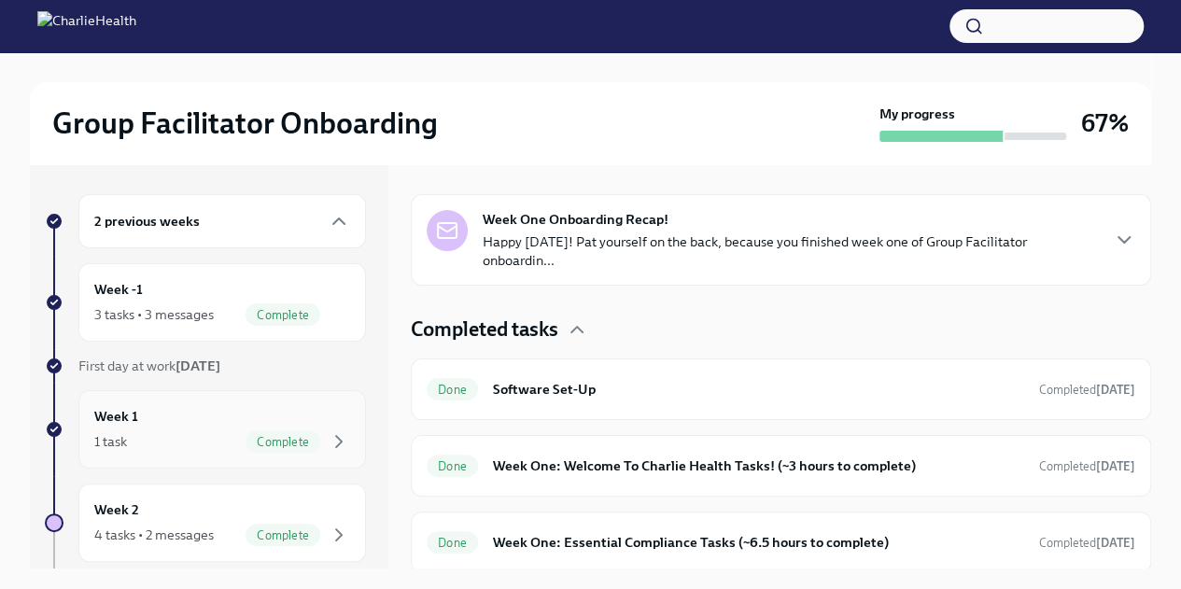
click at [261, 445] on span "Complete" at bounding box center [282, 442] width 75 height 14
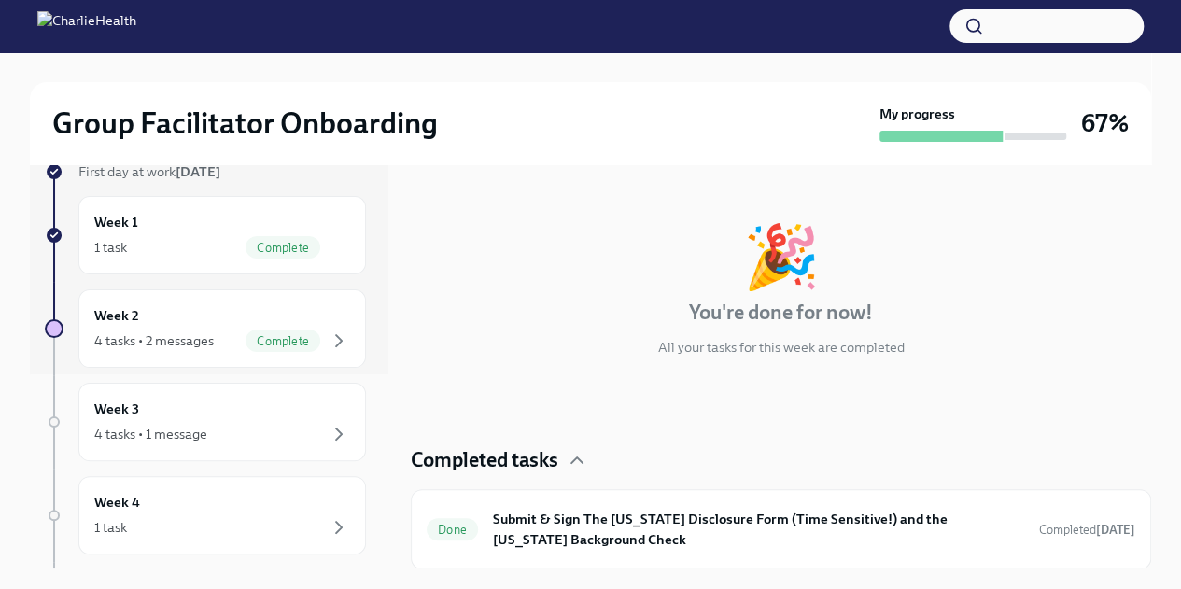
scroll to position [241, 0]
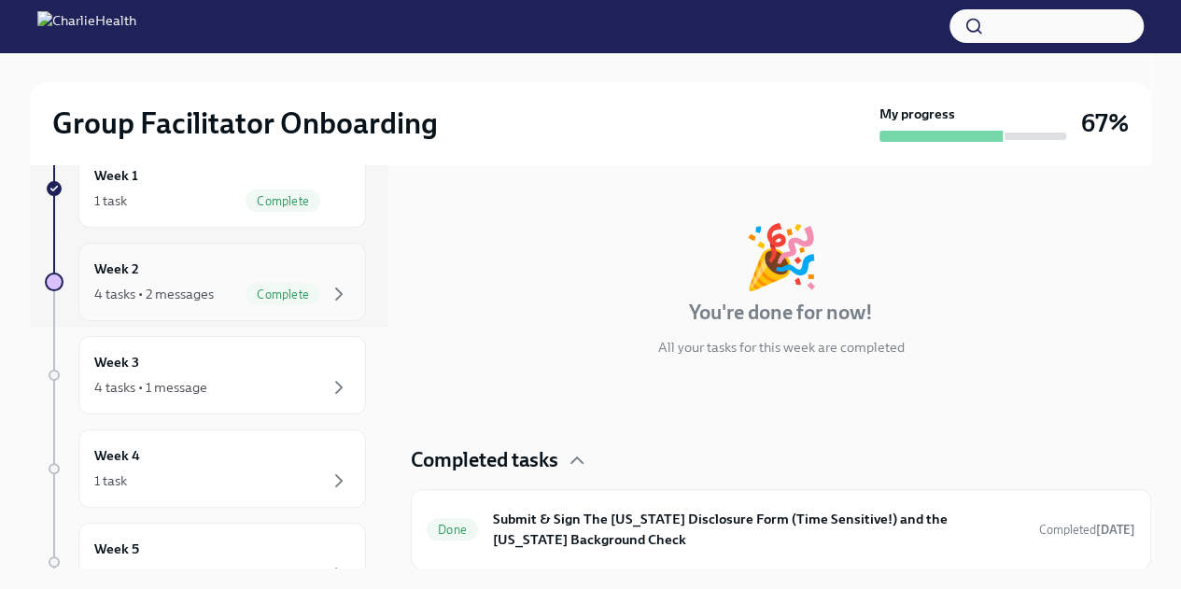
click at [218, 262] on div "Week 2 4 tasks • 2 messages Complete" at bounding box center [222, 281] width 256 height 47
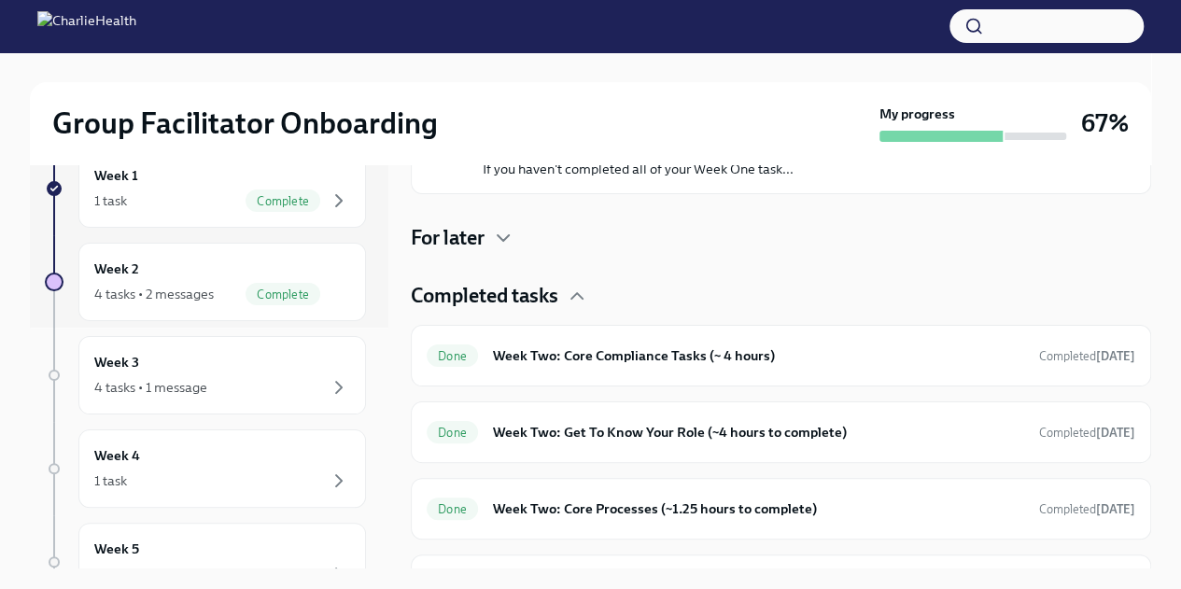
scroll to position [390, 0]
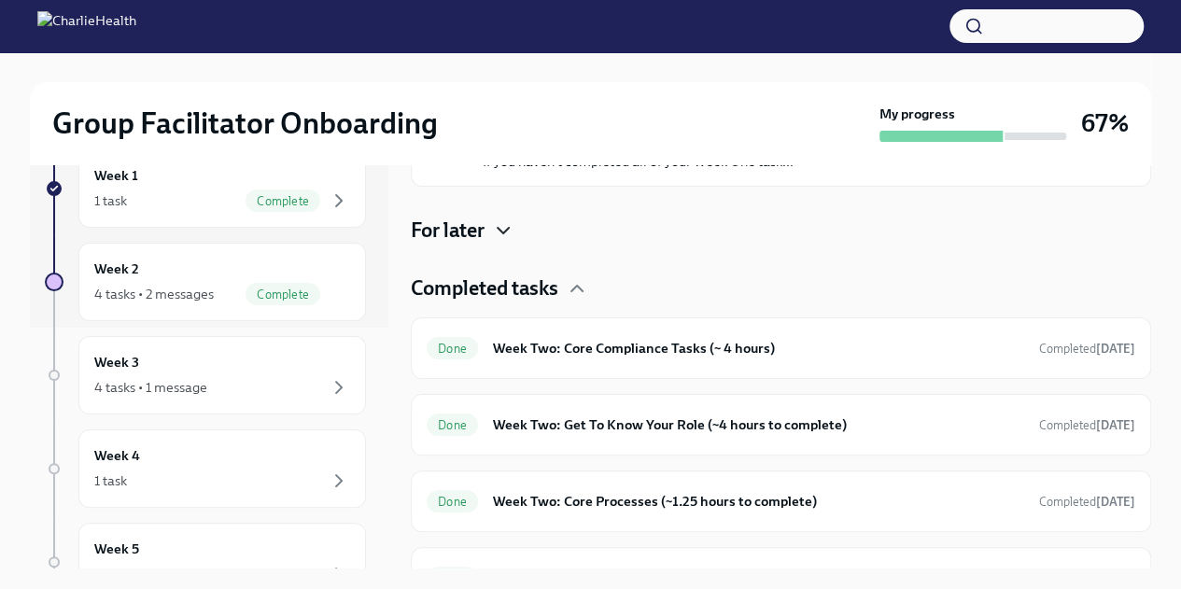
click at [514, 227] on icon "button" at bounding box center [503, 230] width 22 height 22
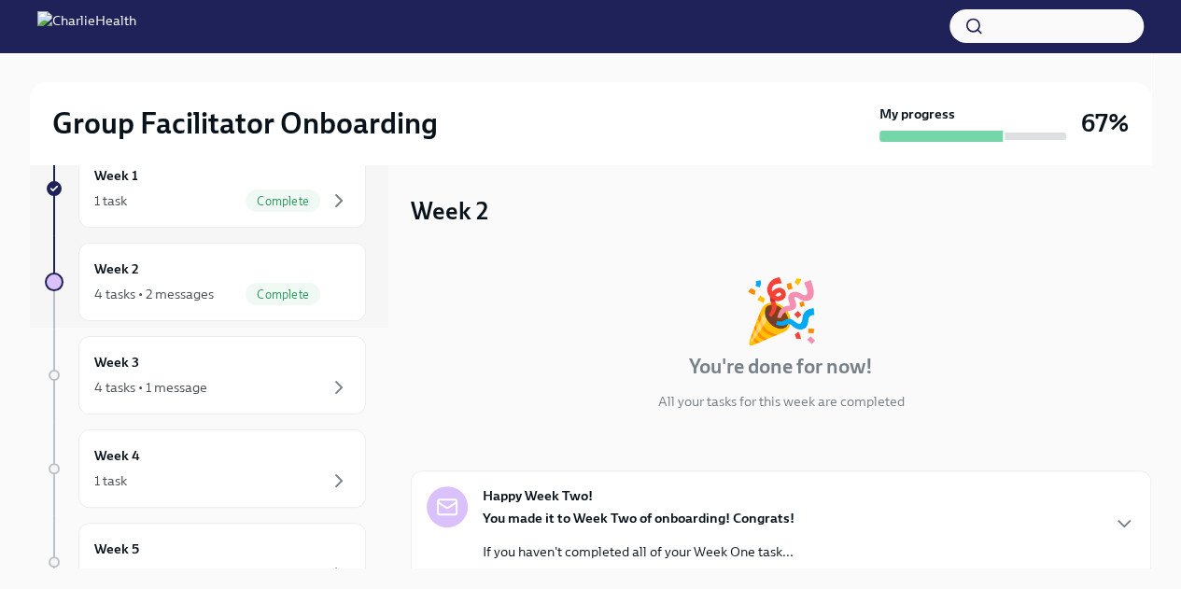
scroll to position [110, 0]
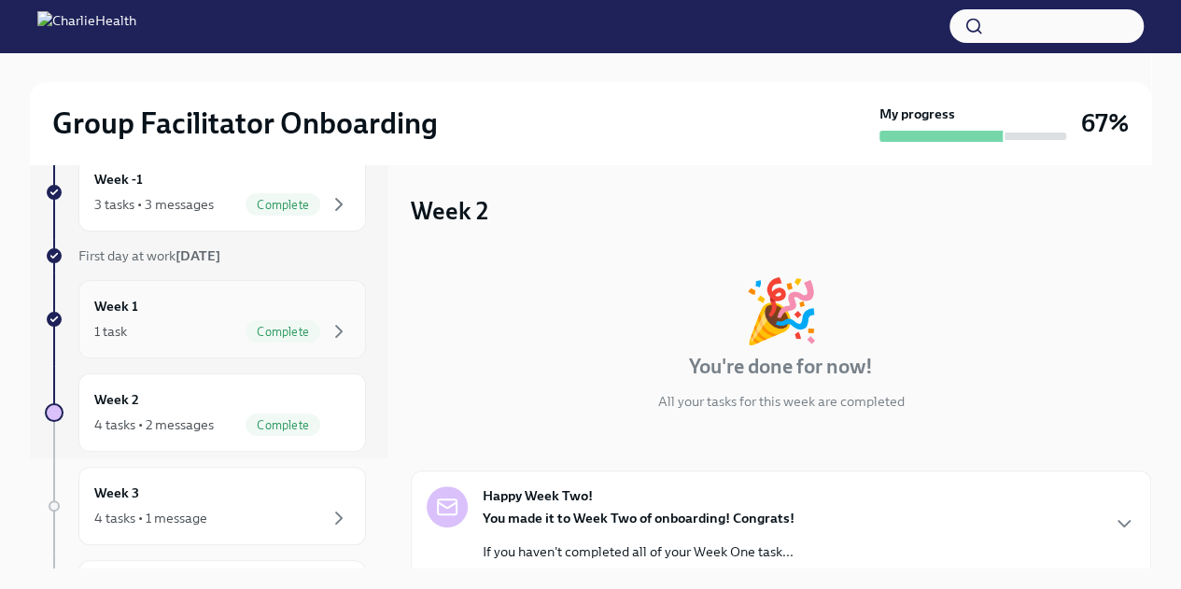
click at [295, 335] on span "Complete" at bounding box center [282, 332] width 75 height 14
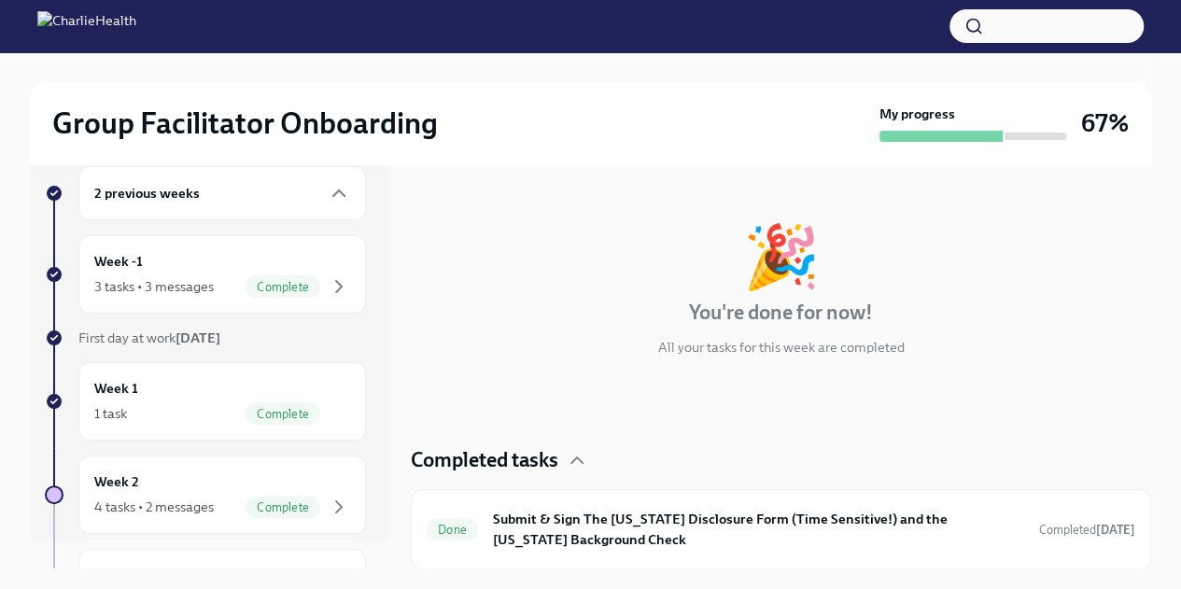
scroll to position [15, 0]
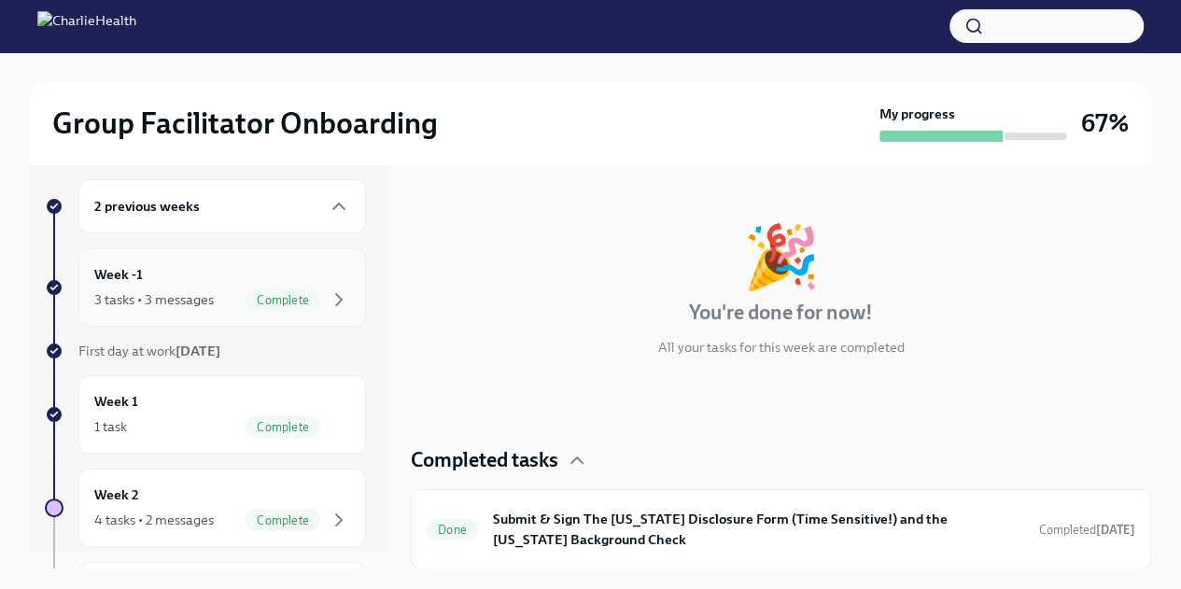
click at [270, 253] on div "Week -1 3 tasks • 3 messages Complete" at bounding box center [221, 287] width 287 height 78
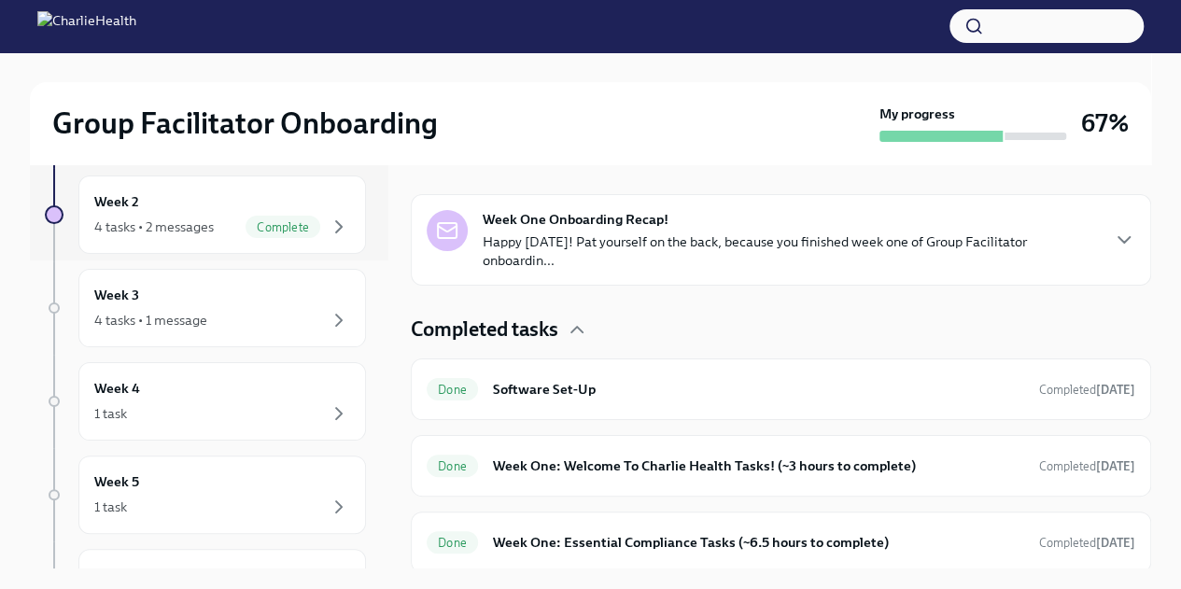
scroll to position [343, 0]
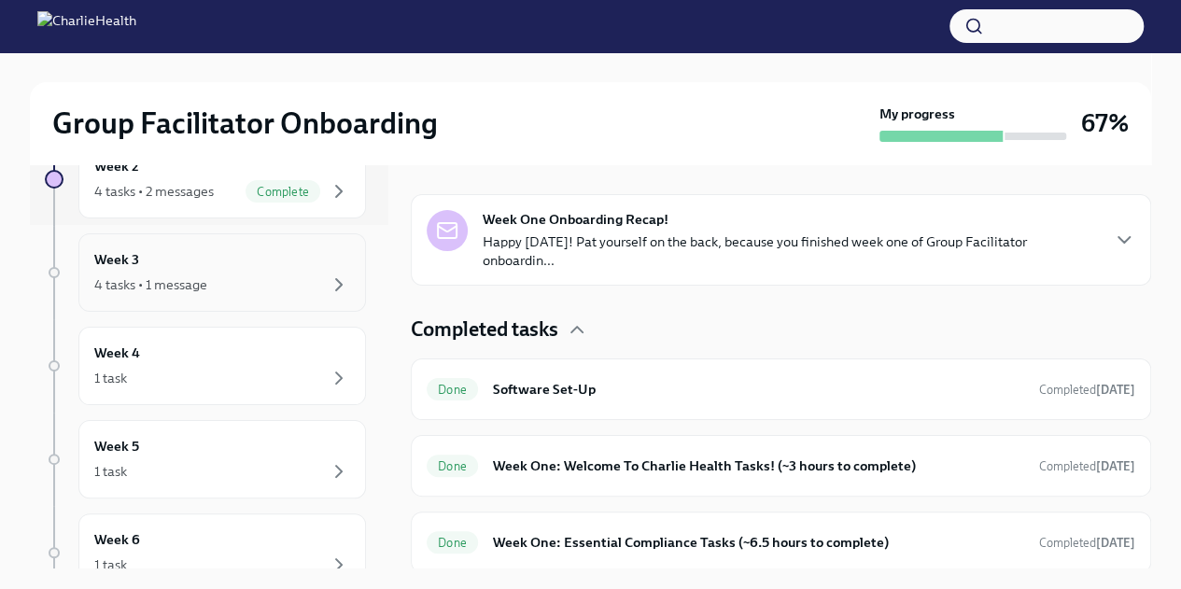
click at [267, 249] on div "Week 3 4 tasks • 1 message" at bounding box center [222, 272] width 256 height 47
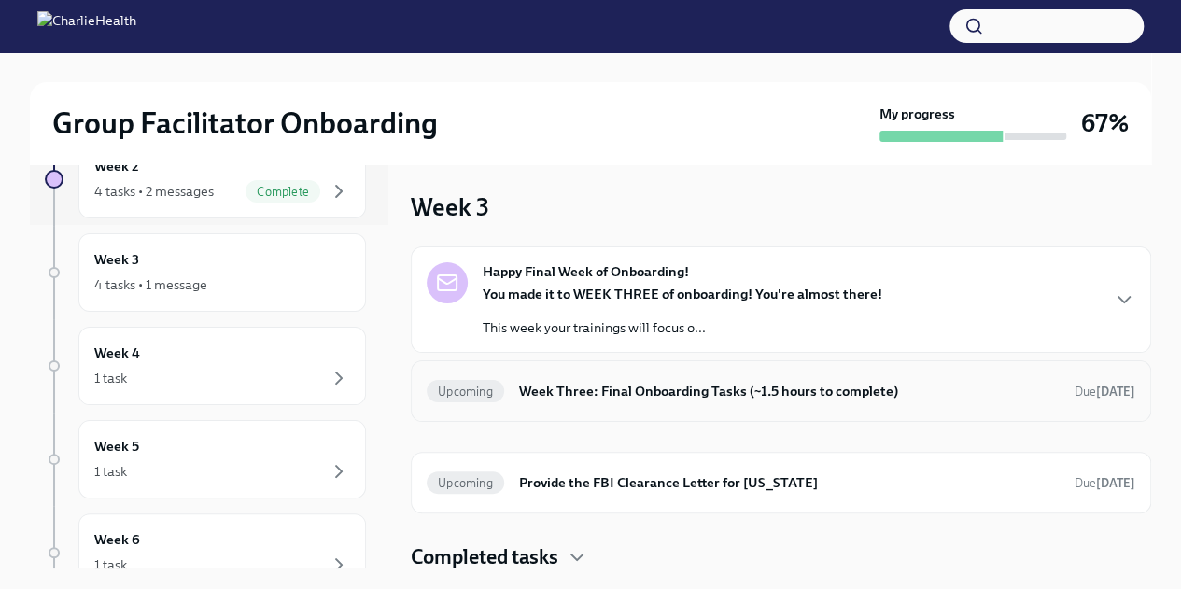
click at [1099, 376] on div "Upcoming Week Three: Final Onboarding Tasks (~1.5 hours to complete) Due [DATE]" at bounding box center [780, 391] width 708 height 30
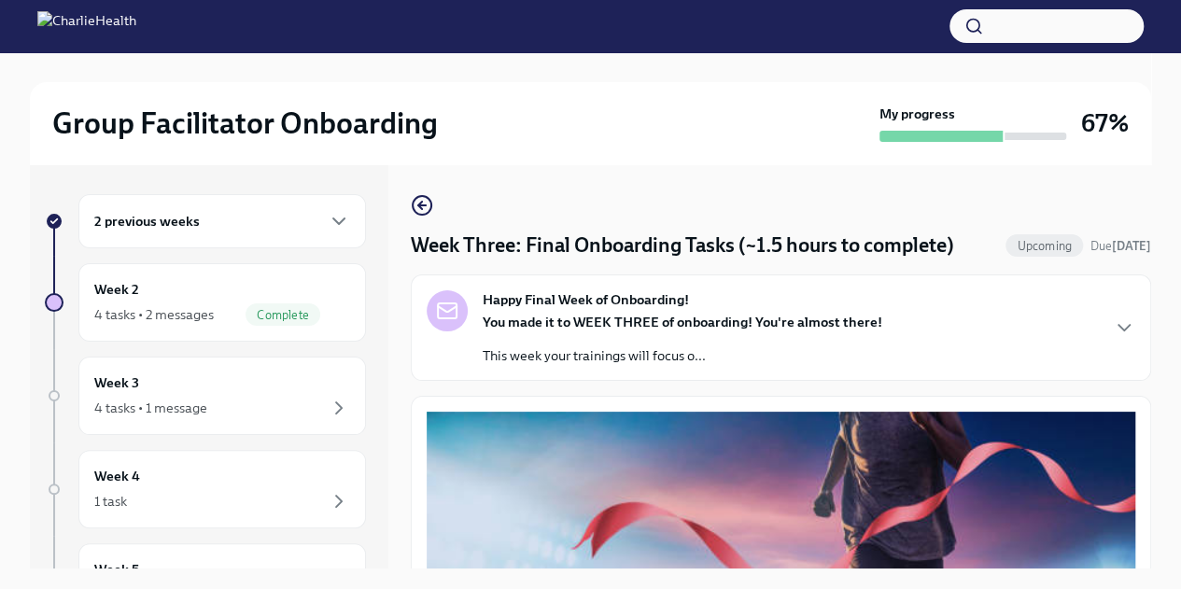
drag, startPoint x: 1141, startPoint y: 229, endPoint x: 538, endPoint y: 206, distance: 603.3
click at [423, 210] on icon "button" at bounding box center [422, 205] width 22 height 22
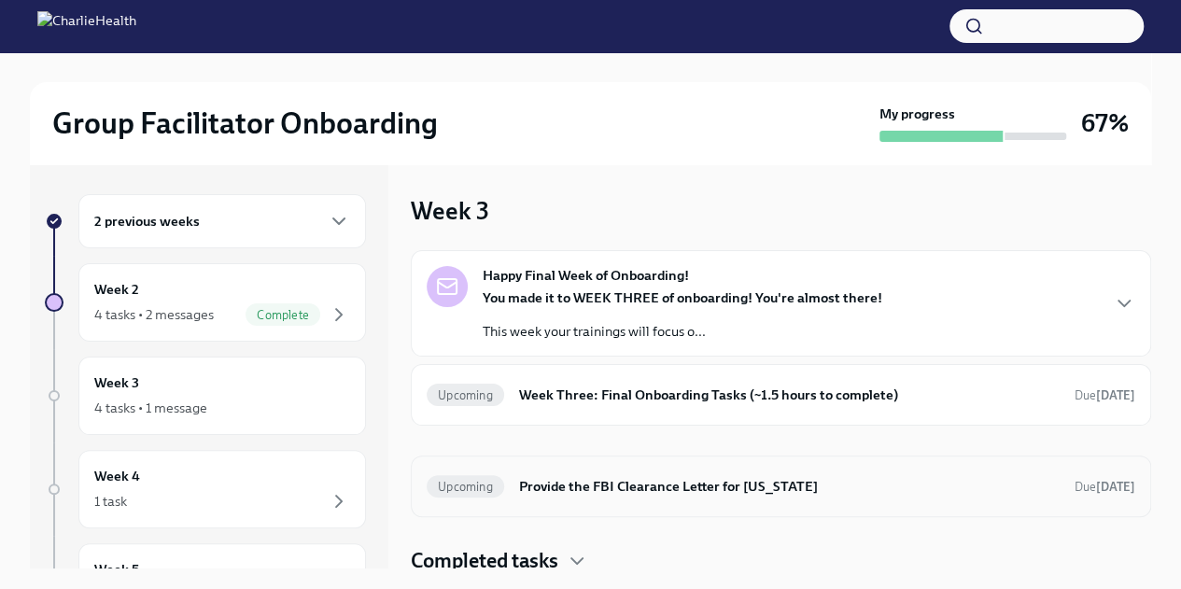
click at [1063, 494] on div "Upcoming Provide the FBI Clearance Letter for [US_STATE] Due [DATE]" at bounding box center [780, 486] width 708 height 30
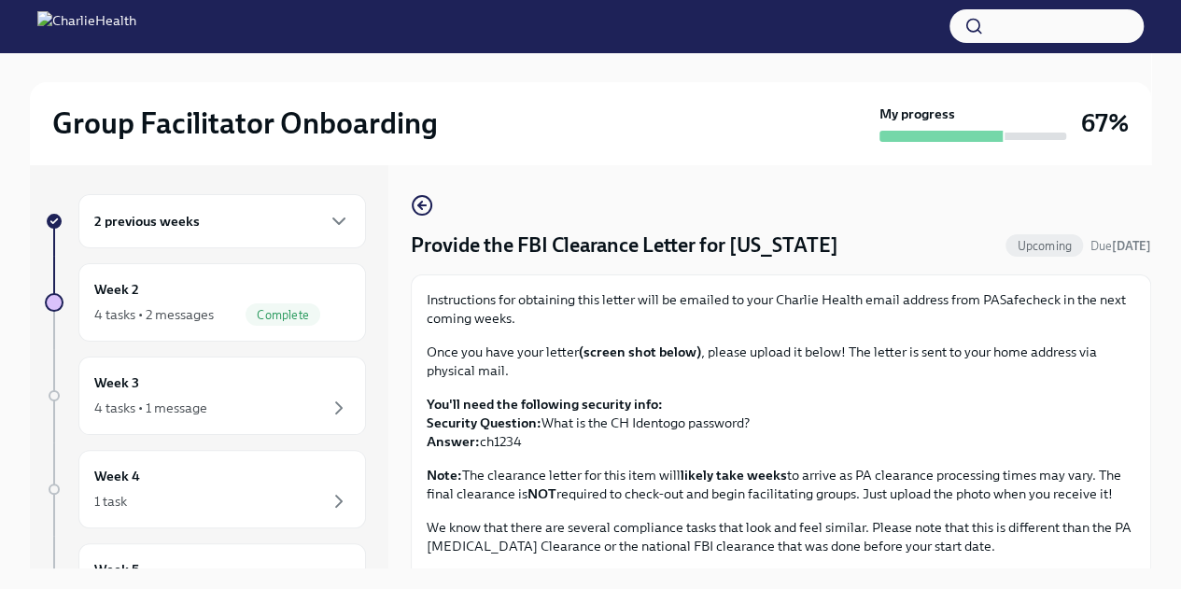
drag, startPoint x: 851, startPoint y: 251, endPoint x: 518, endPoint y: 246, distance: 333.2
click at [518, 246] on h4 "Provide the FBI Clearance Letter for [US_STATE]" at bounding box center [624, 245] width 427 height 28
copy h4 "FBI Clearance Letter for [US_STATE]"
click at [426, 212] on icon "button" at bounding box center [422, 205] width 22 height 22
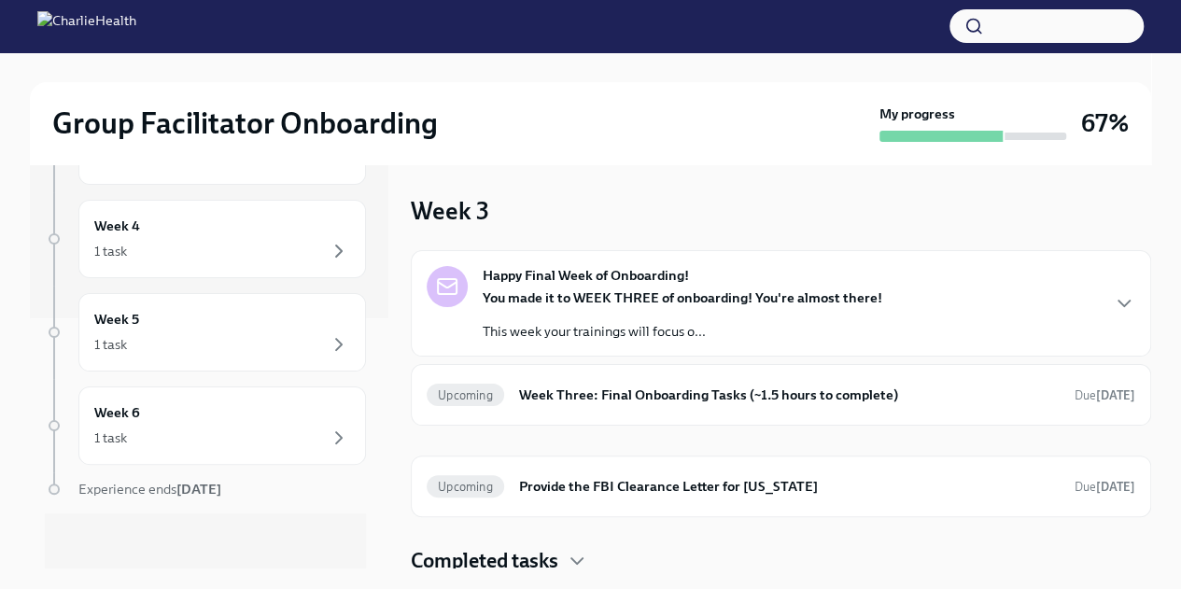
scroll to position [267, 0]
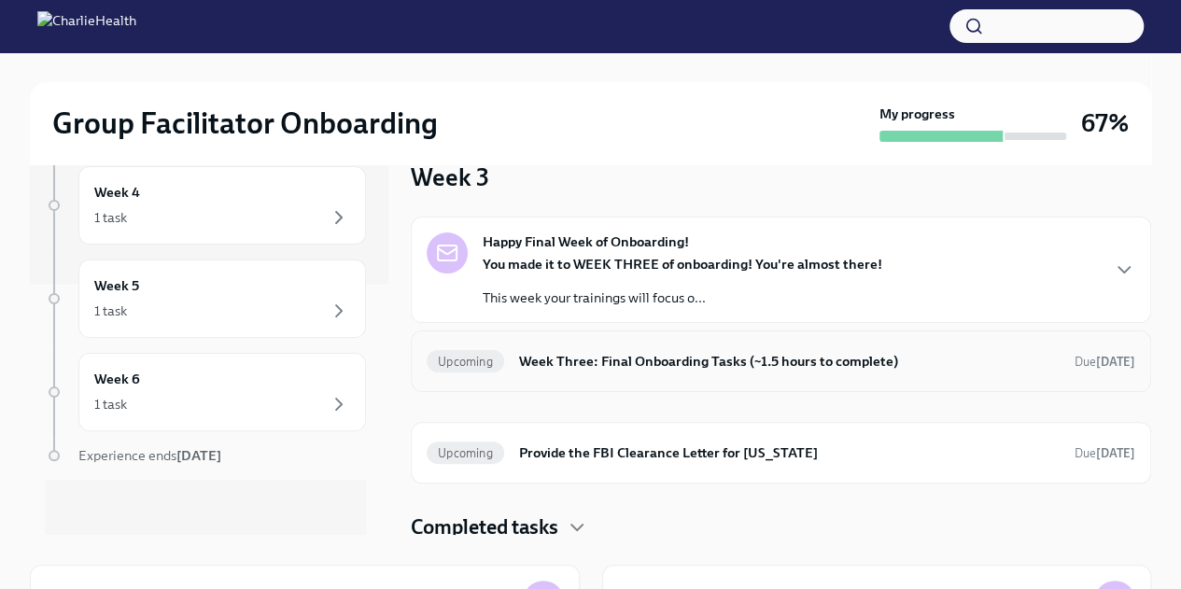
click at [693, 362] on h6 "Week Three: Final Onboarding Tasks (~1.5 hours to complete)" at bounding box center [789, 361] width 540 height 21
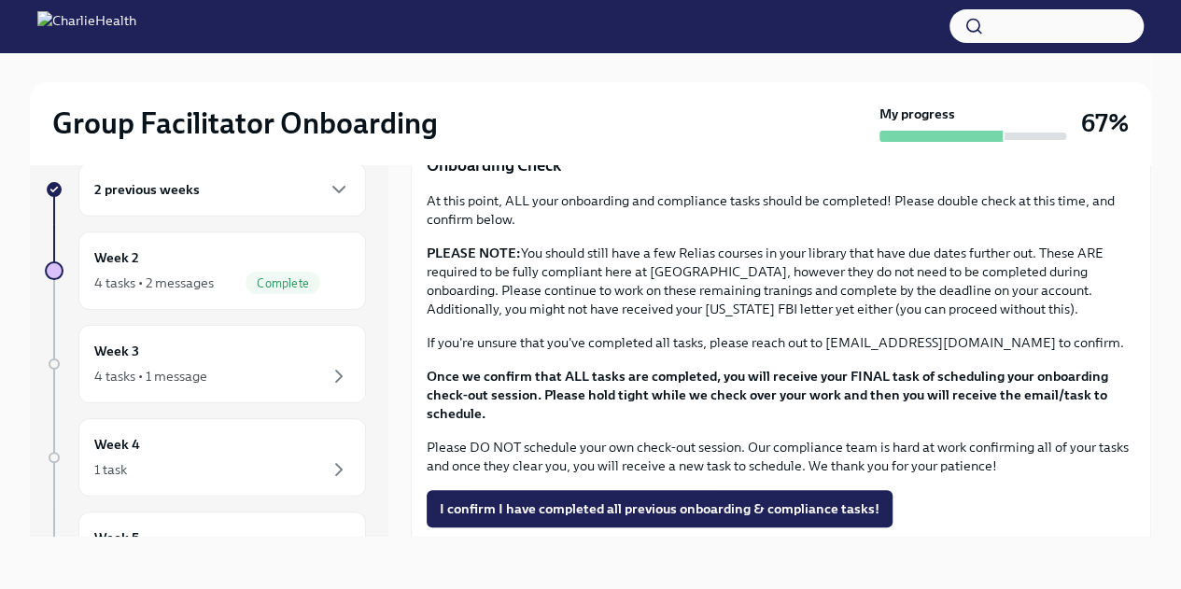
scroll to position [1474, 0]
